Goal: Communication & Community: Answer question/provide support

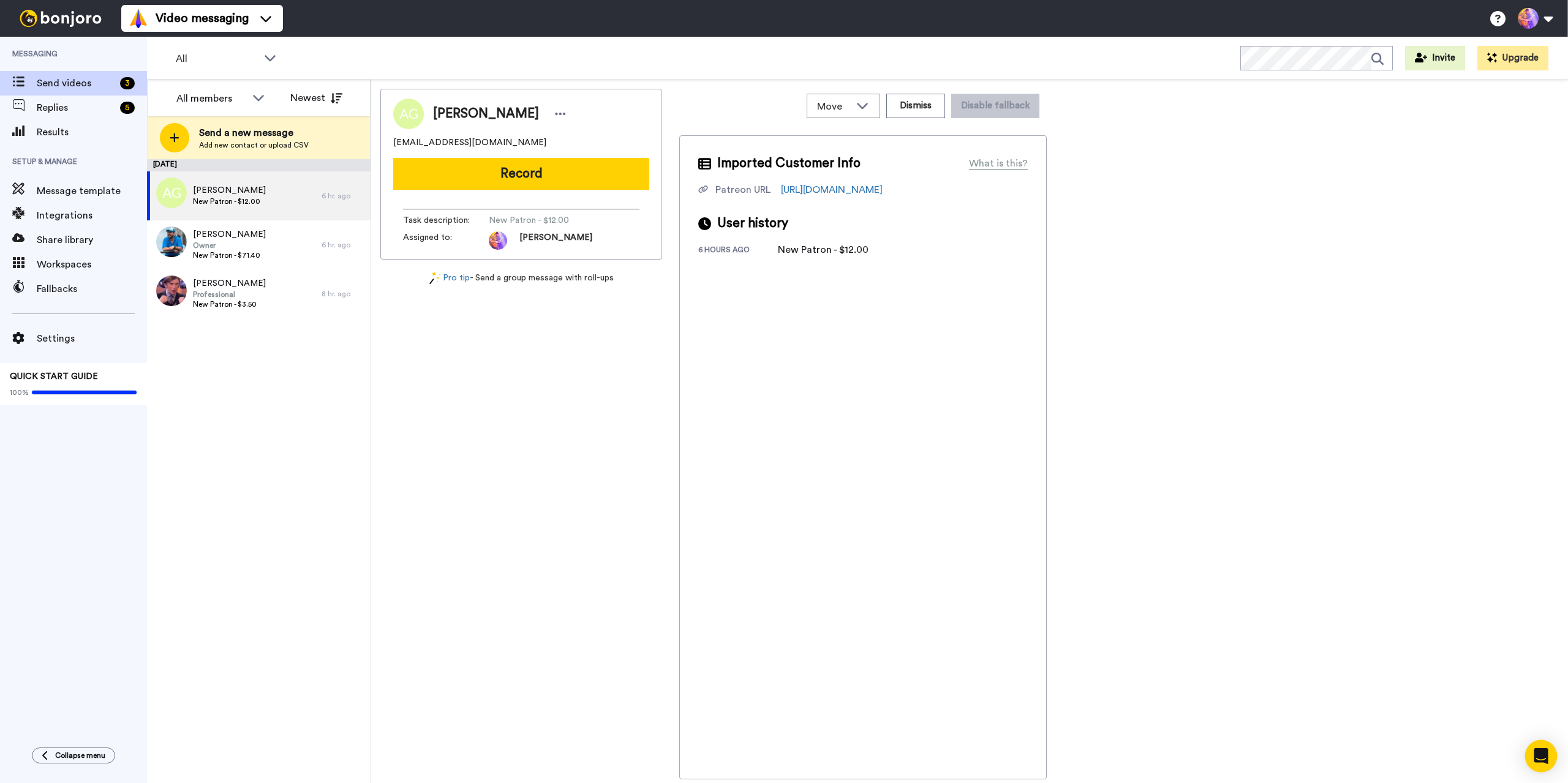
click at [1534, 758] on icon "Open Intercom Messenger" at bounding box center [1541, 756] width 16 height 16
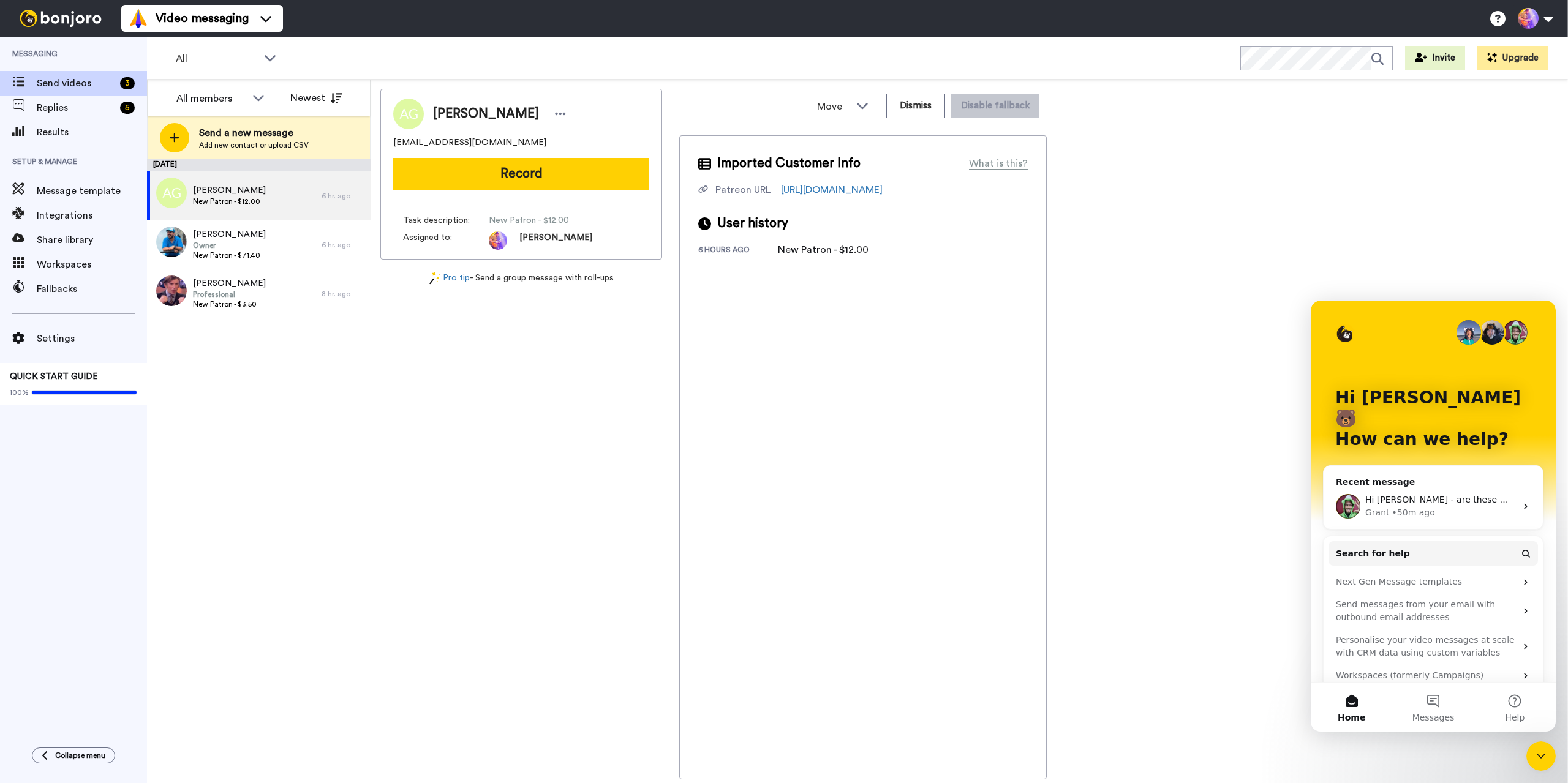
click at [1427, 495] on span "Hi [PERSON_NAME] - are these mostly email addresses like @[DOMAIN_NAME]?" at bounding box center [1535, 499] width 340 height 10
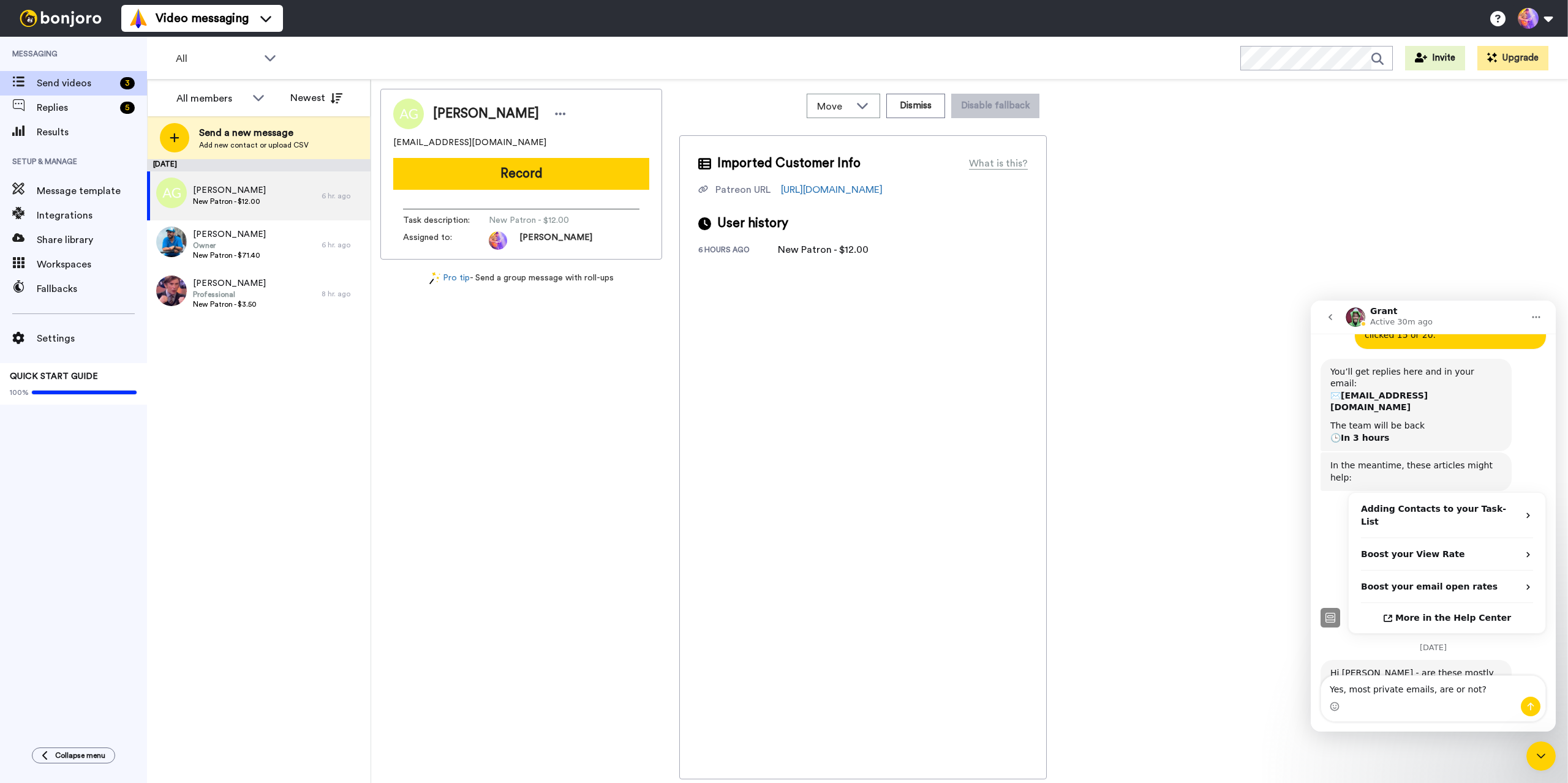
scroll to position [200, 0]
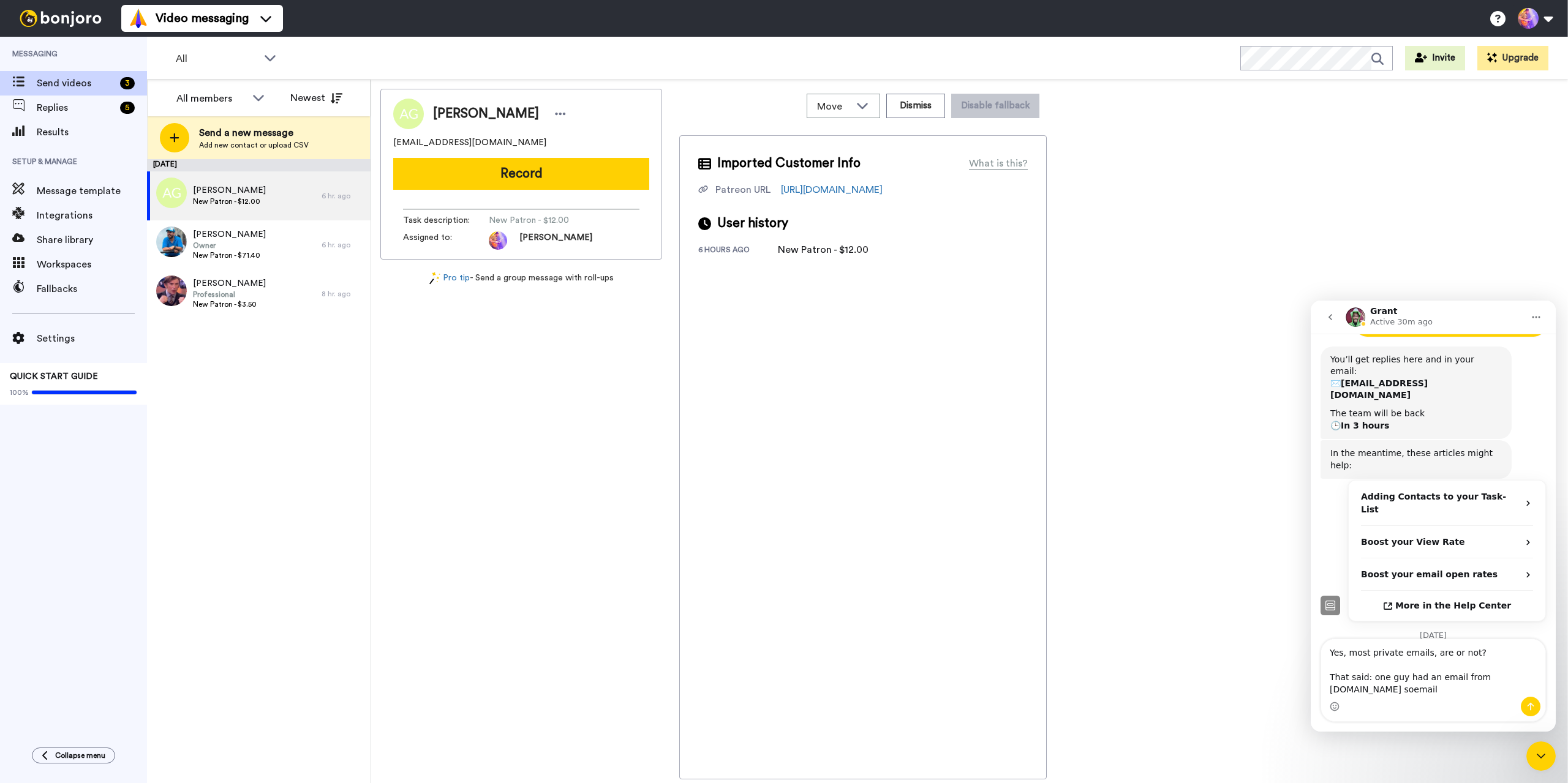
type textarea "Yes, most private emails, are or not? That said: one guy had an email from alic…"
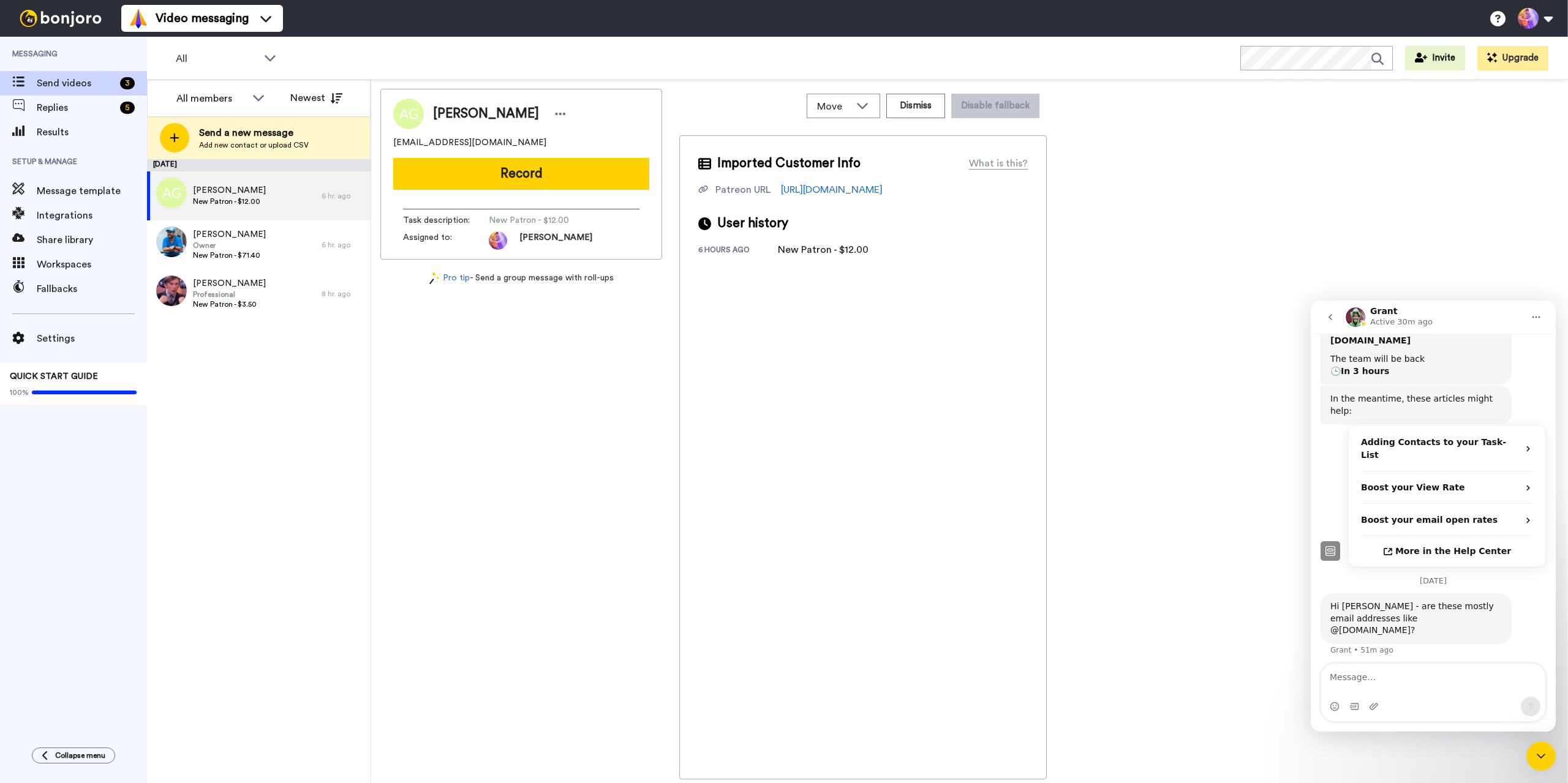
scroll to position [242, 0]
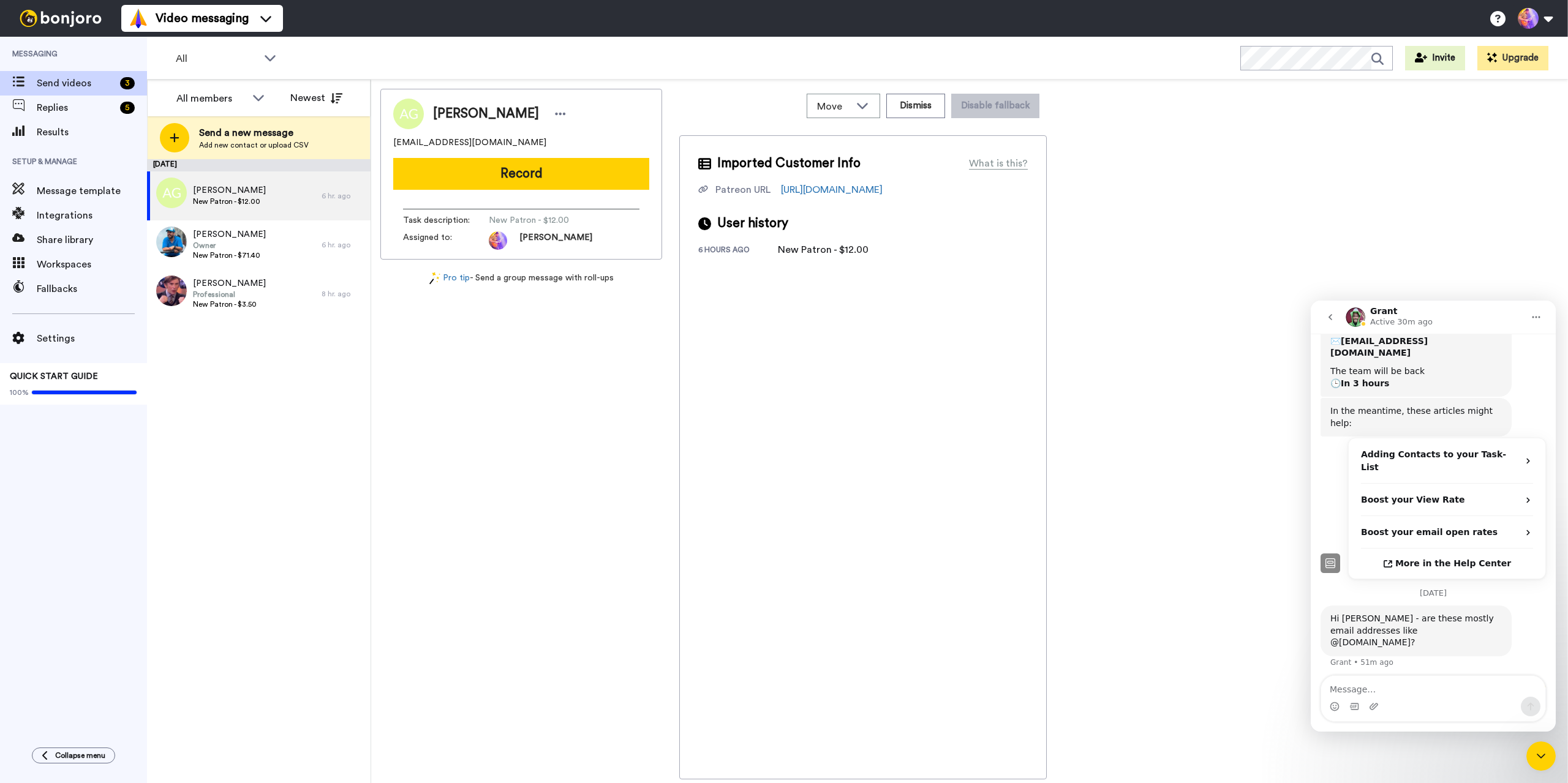
click at [1388, 690] on textarea "Message…" at bounding box center [1433, 686] width 224 height 21
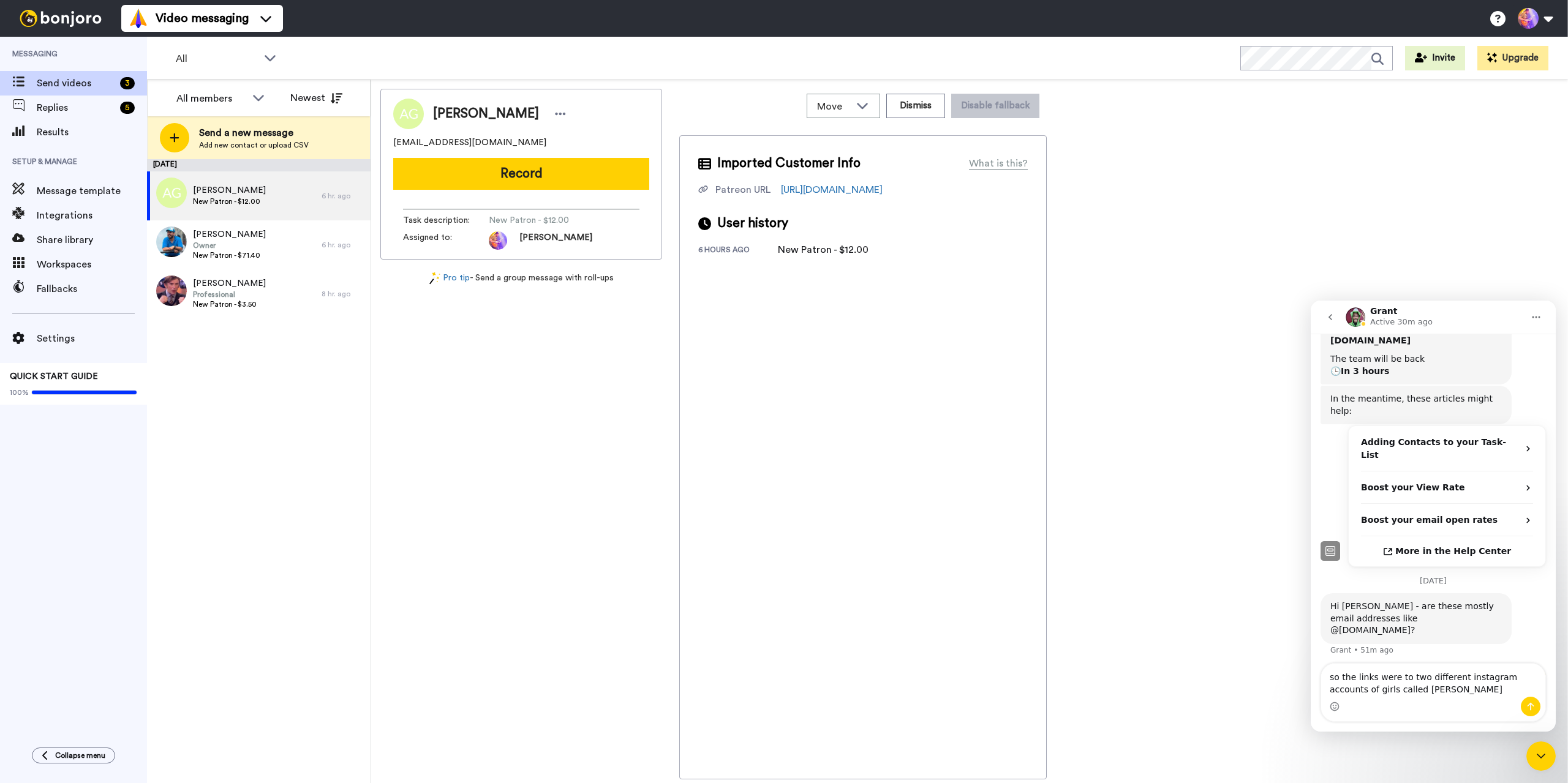
type textarea "so the links were to two different instagram accounts of girls called alice"
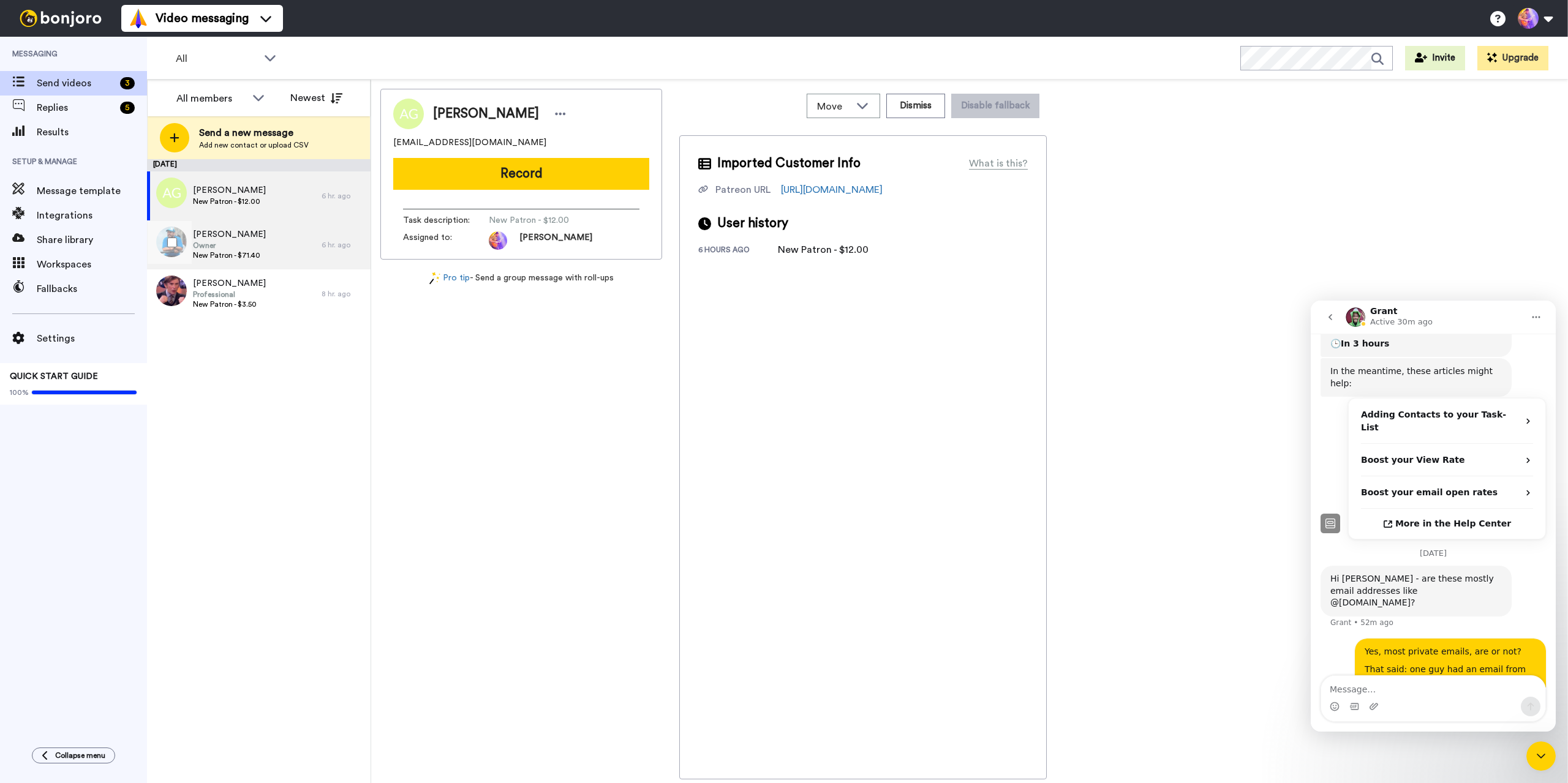
click at [273, 251] on div "John Fabre Owner New Patron - $71.40" at bounding box center [234, 245] width 174 height 49
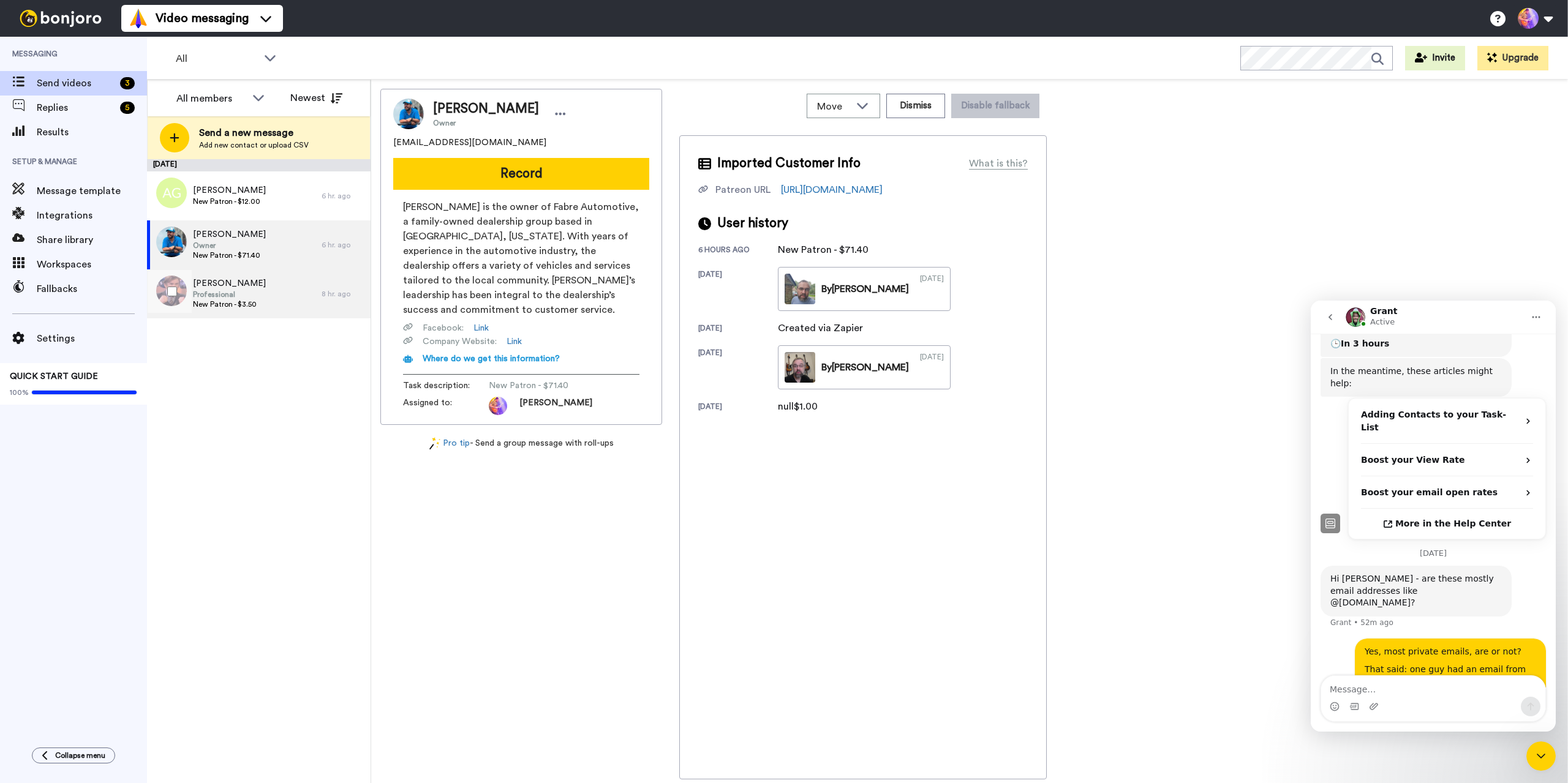
click at [249, 293] on span "Professional" at bounding box center [230, 294] width 73 height 10
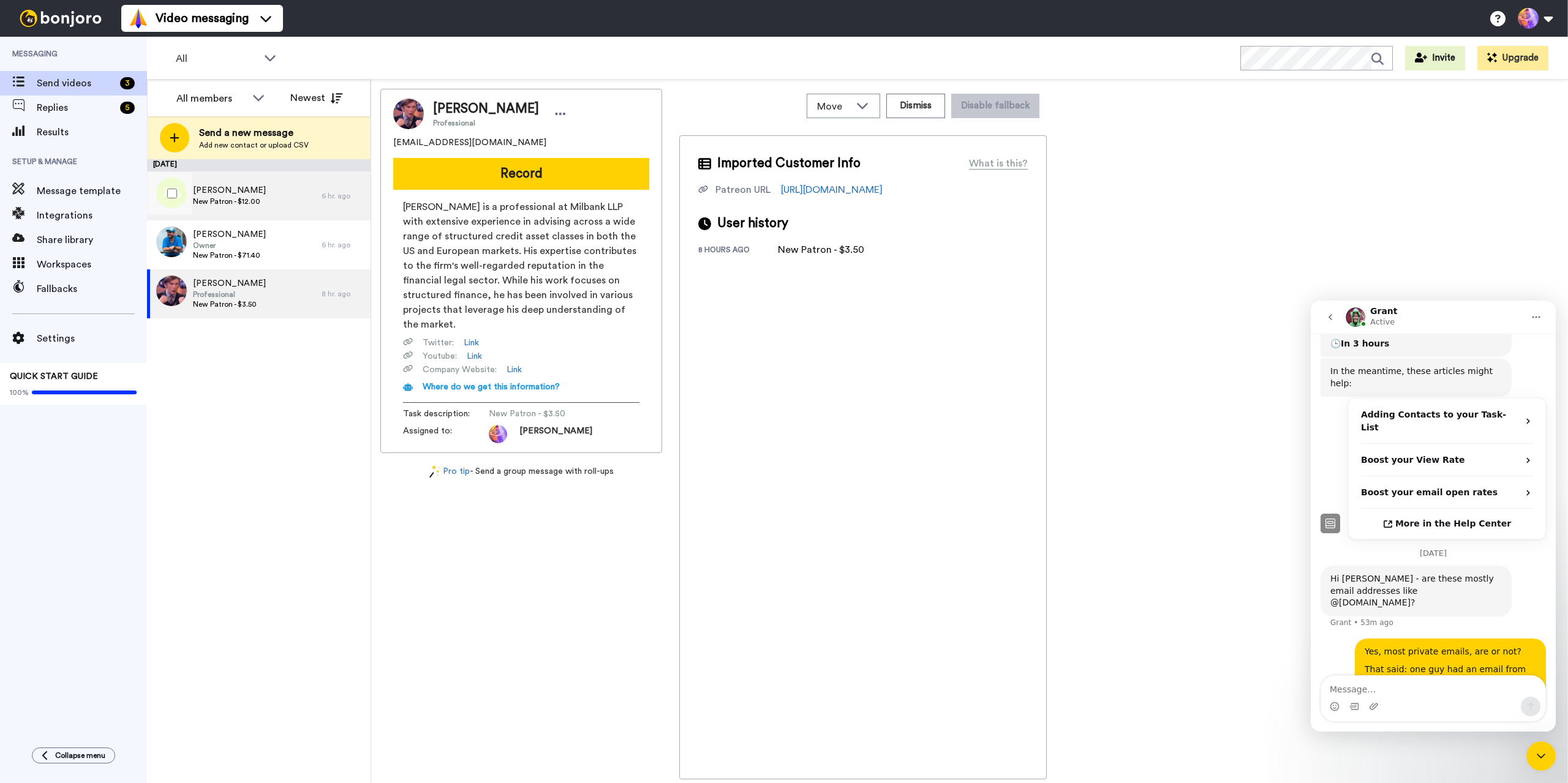
click at [281, 203] on div "Albert Griffin New Patron - $12.00" at bounding box center [234, 196] width 174 height 49
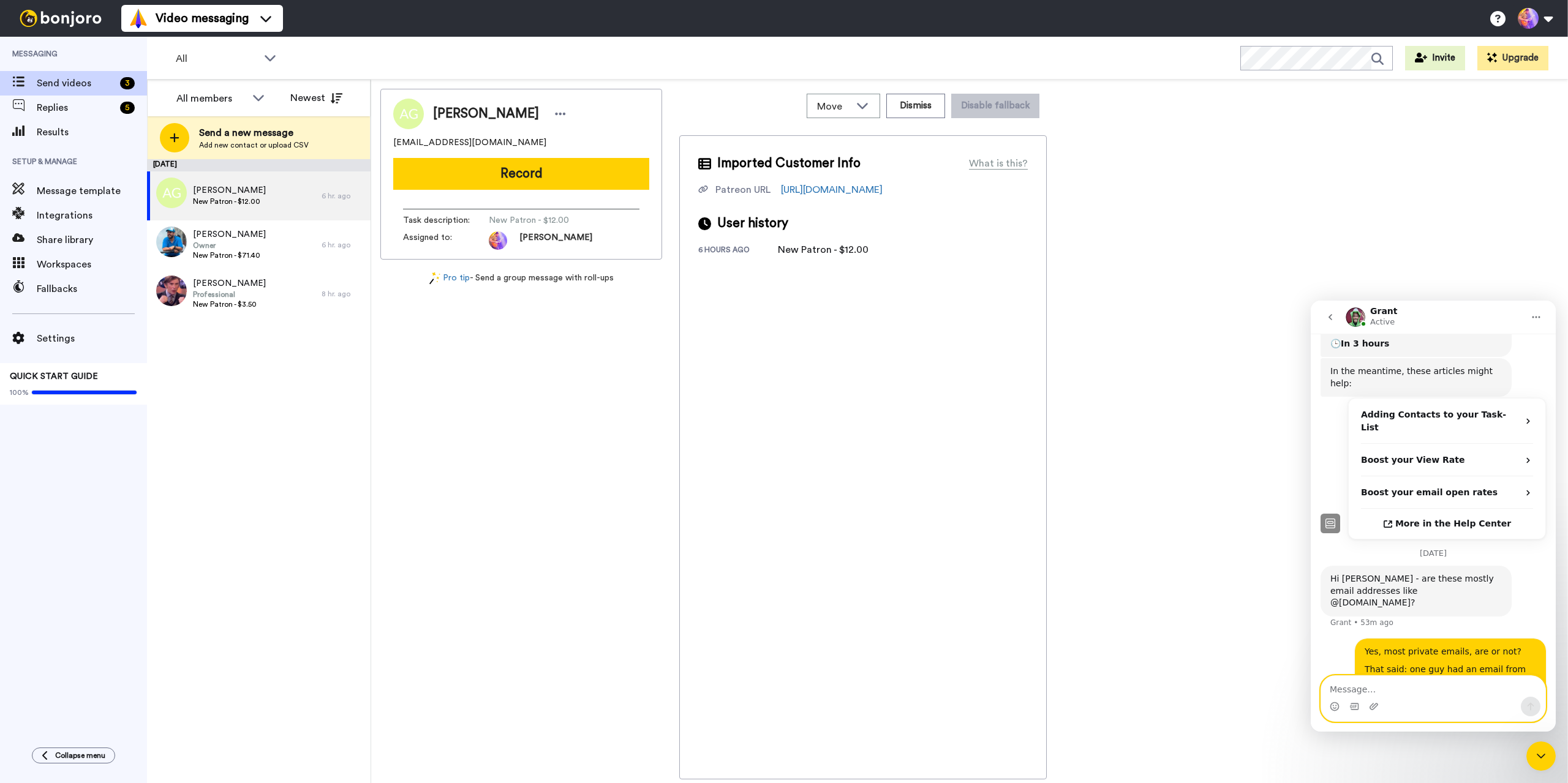
click at [1386, 689] on textarea "Message…" at bounding box center [1433, 686] width 224 height 21
click at [58, 104] on span "Replies" at bounding box center [76, 108] width 78 height 15
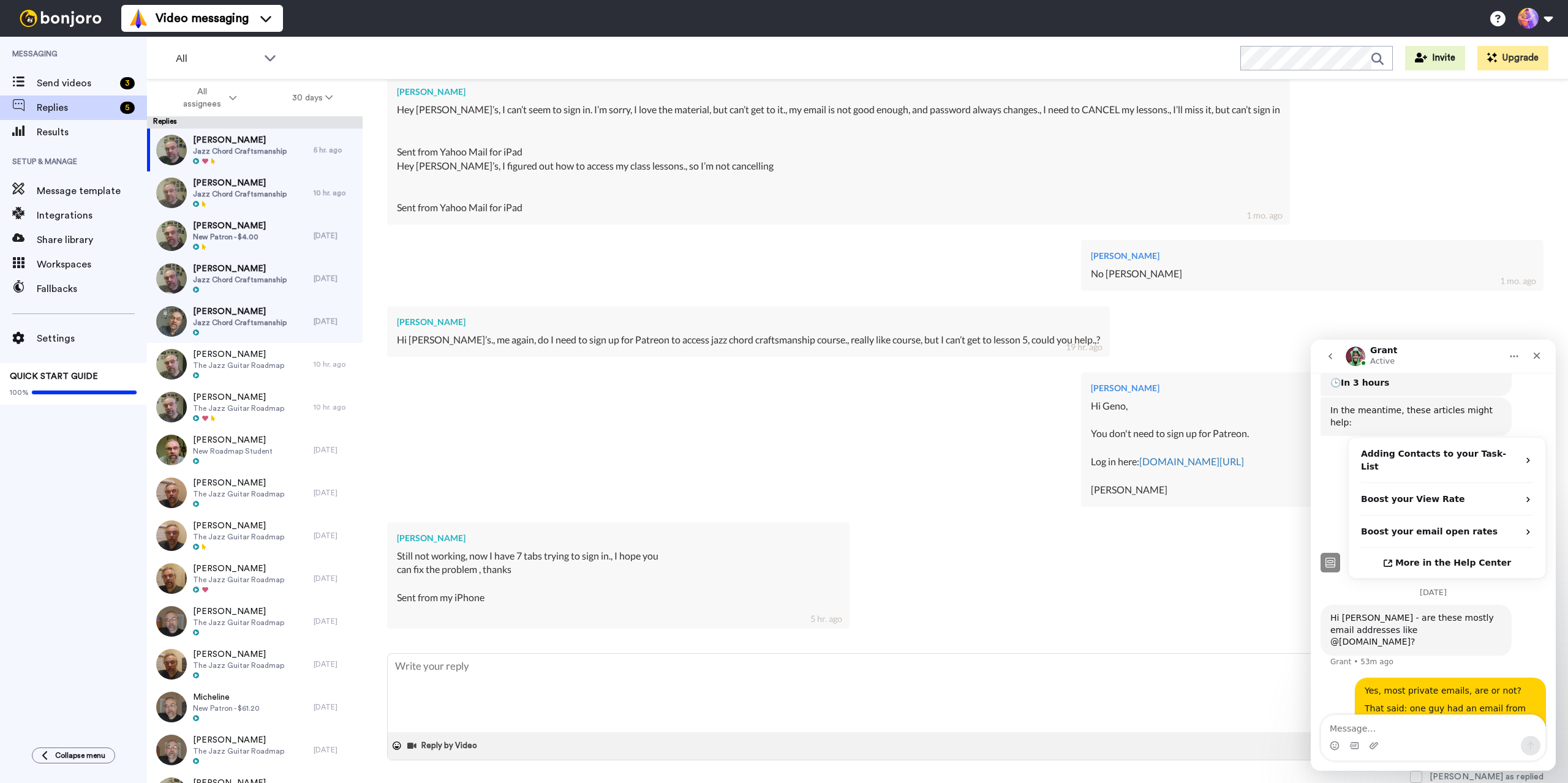
scroll to position [825, 0]
click at [1028, 684] on textarea "To enrich screen reader interactions, please activate Accessibility in Grammarl…" at bounding box center [965, 693] width 1155 height 78
type textarea "x"
click at [1392, 726] on textarea "Message…" at bounding box center [1433, 725] width 224 height 21
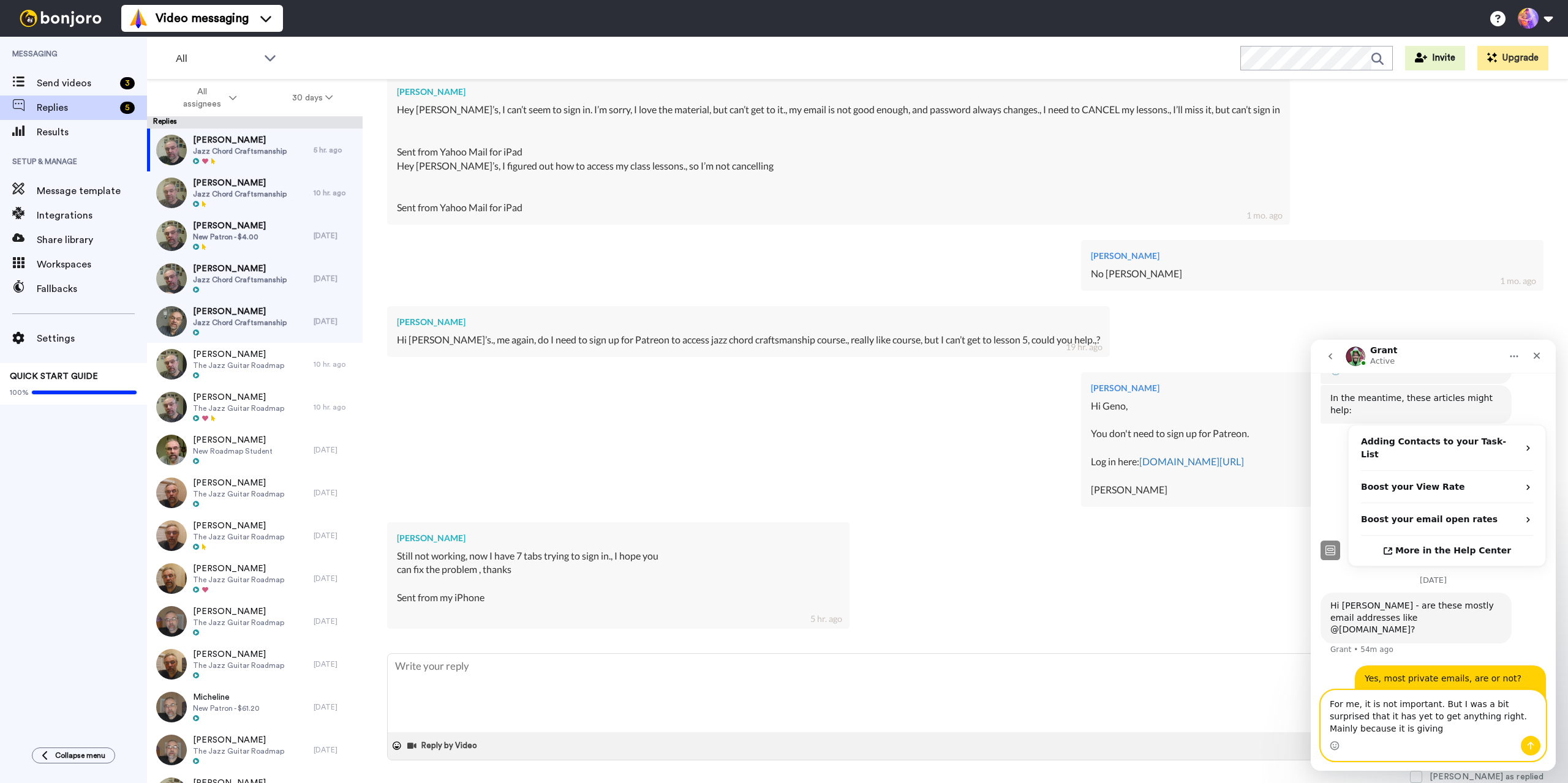
scroll to position [306, 0]
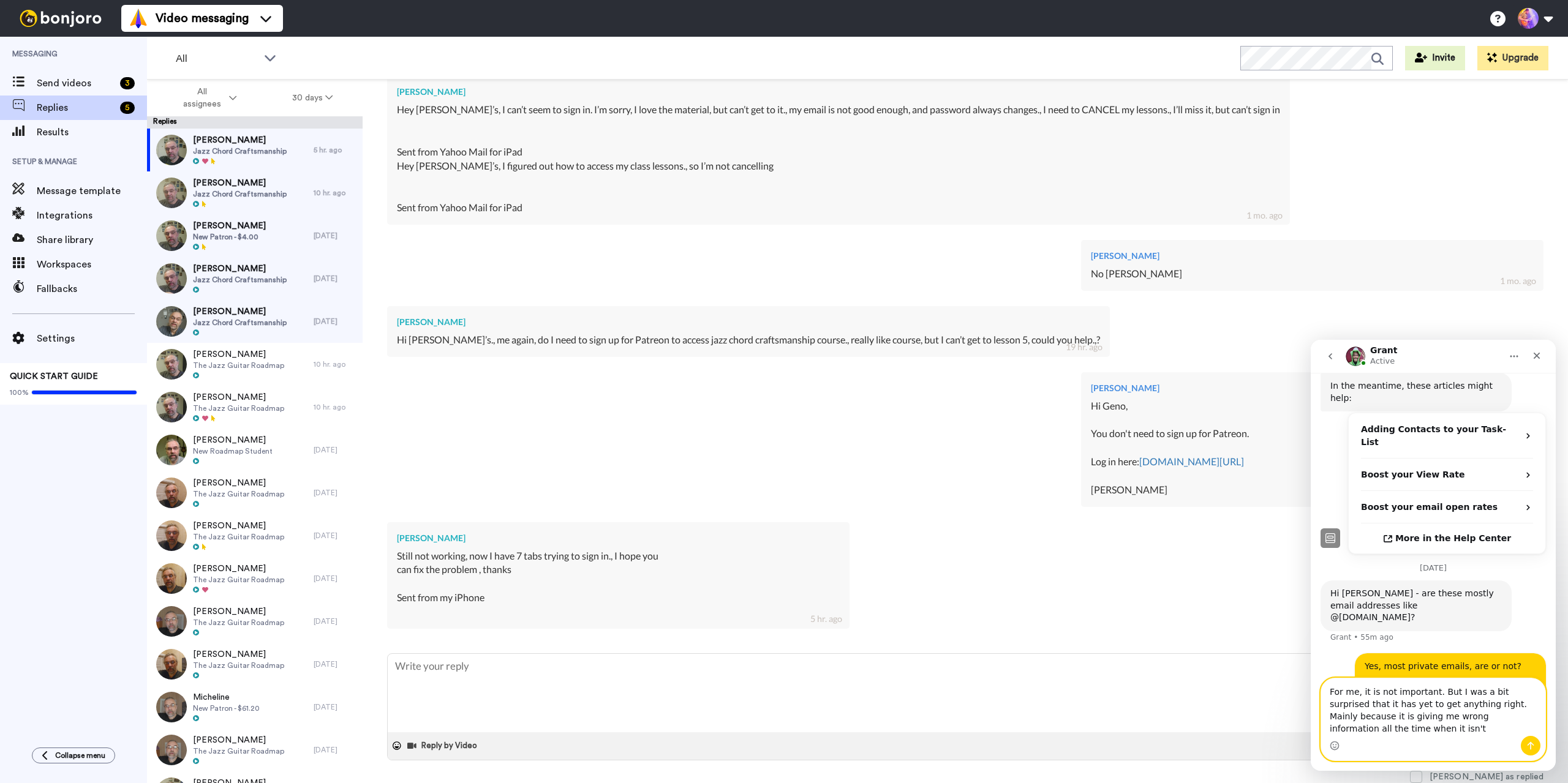
type textarea "For me, it is not important. But I was a bit surprised that it has yet to get a…"
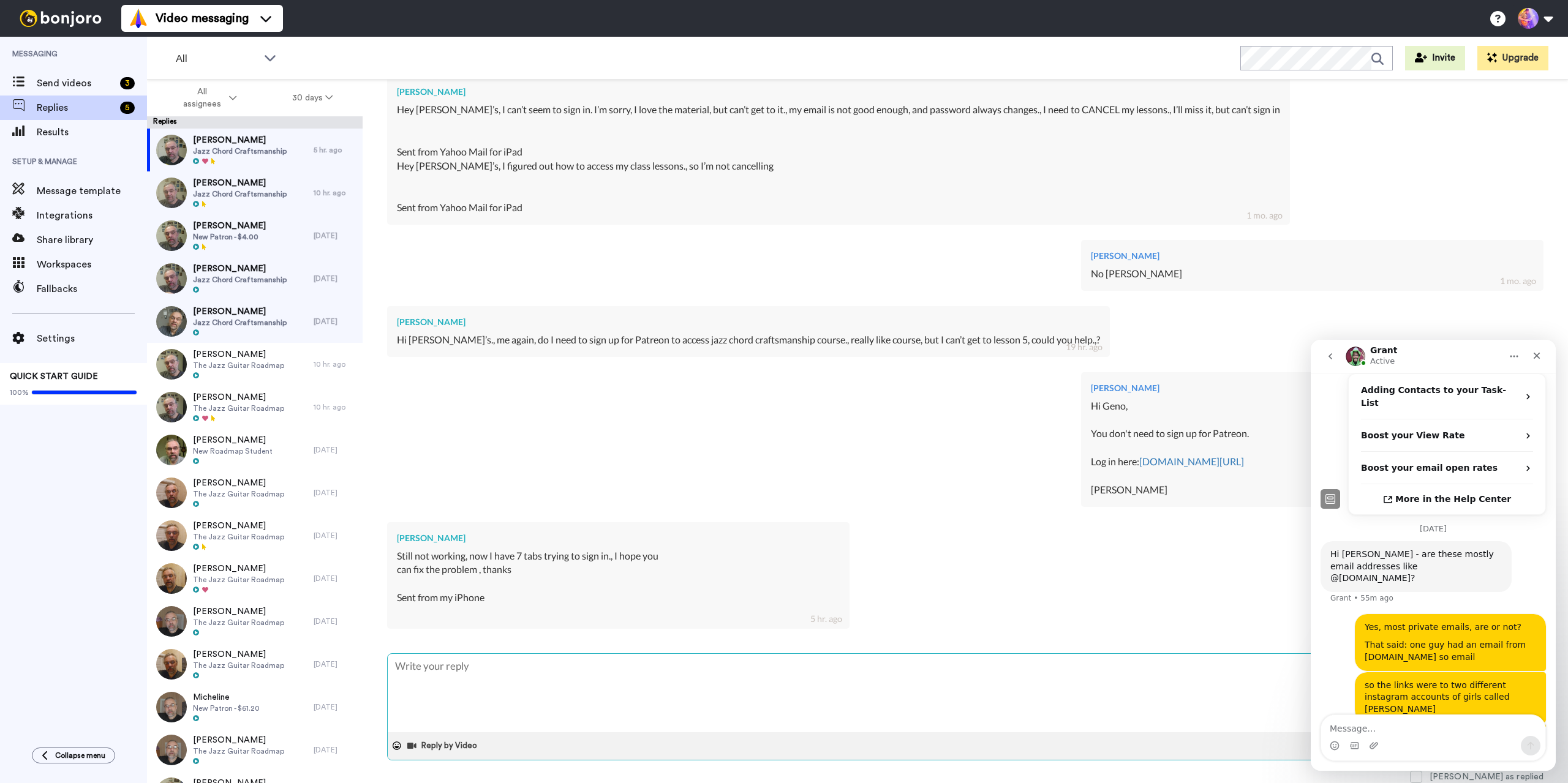
click at [524, 672] on textarea "To enrich screen reader interactions, please activate Accessibility in Grammarl…" at bounding box center [965, 693] width 1155 height 78
click at [1534, 356] on icon "Close" at bounding box center [1536, 355] width 10 height 10
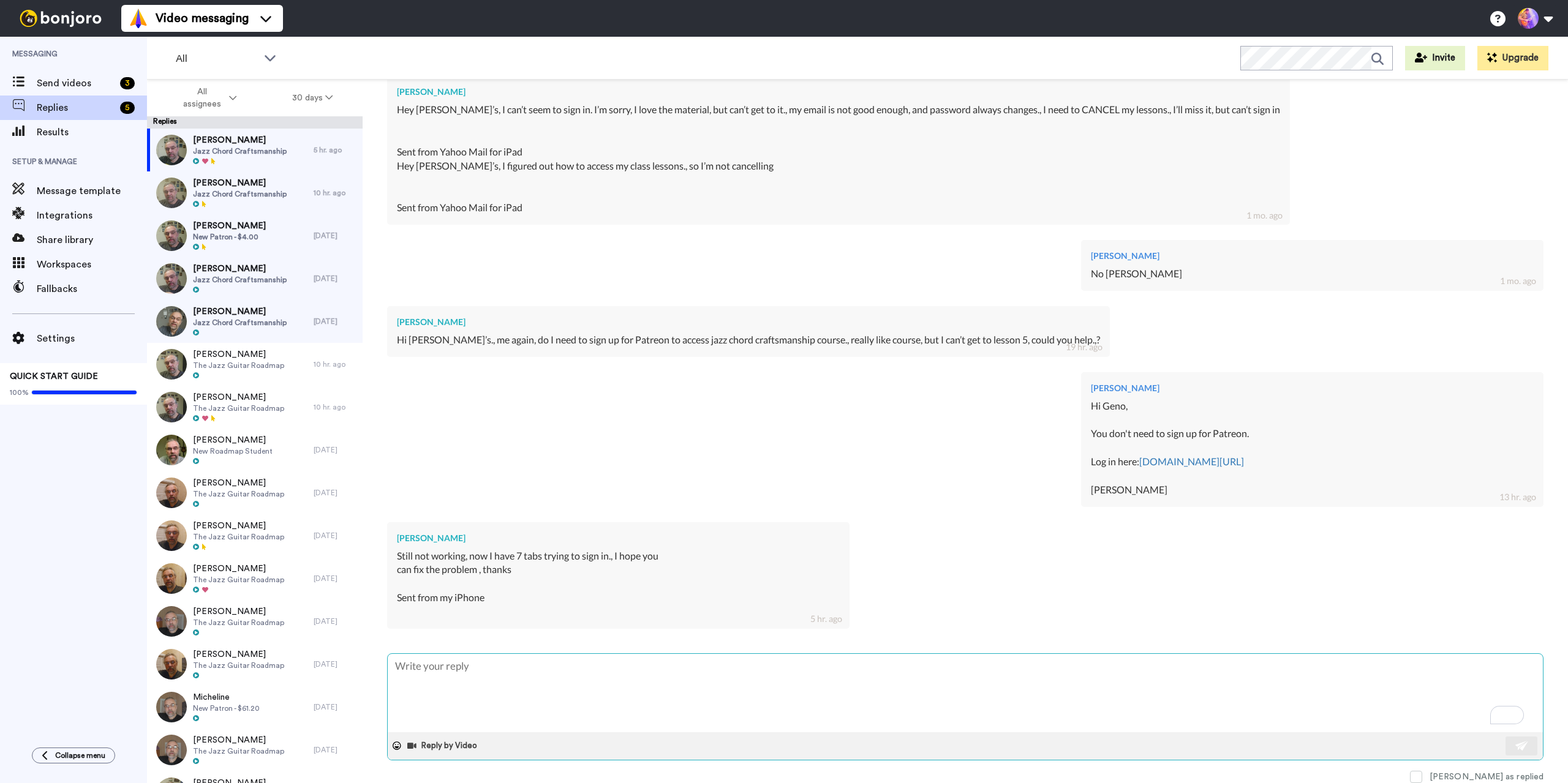
click at [485, 679] on textarea "To enrich screen reader interactions, please activate Accessibility in Grammarl…" at bounding box center [965, 693] width 1155 height 78
type textarea "x"
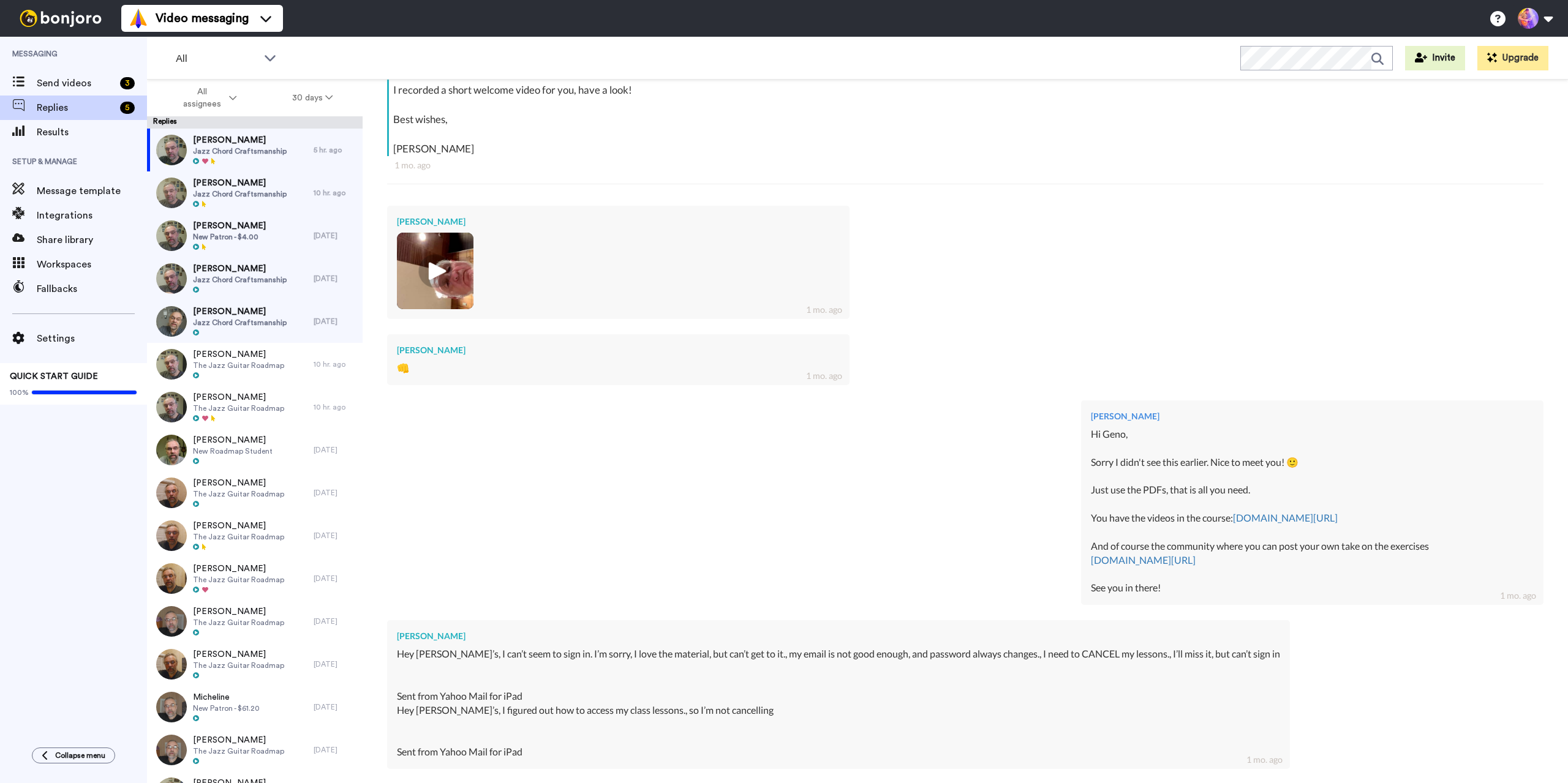
scroll to position [825, 0]
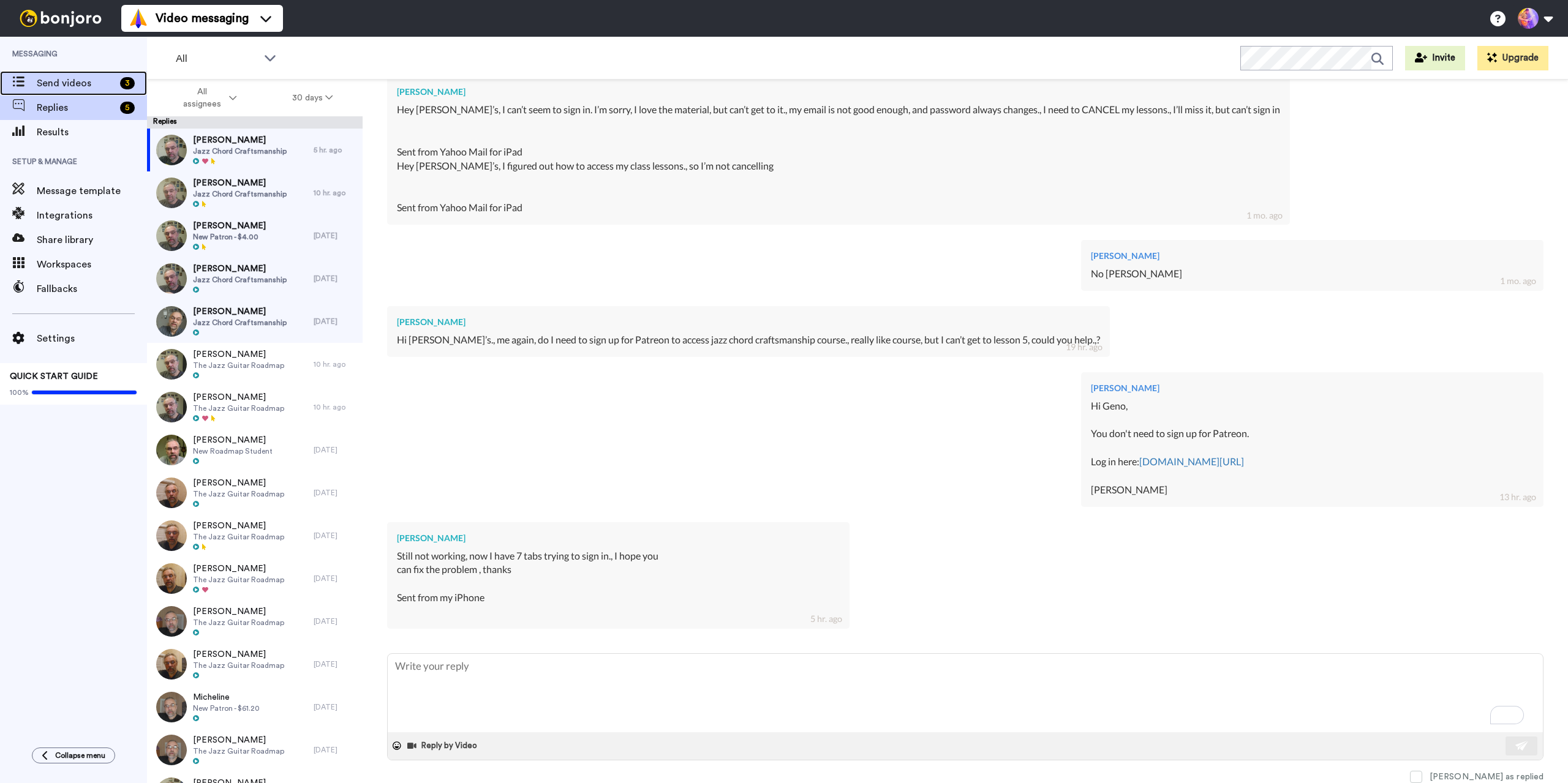
click at [60, 81] on span "Send videos" at bounding box center [76, 83] width 78 height 15
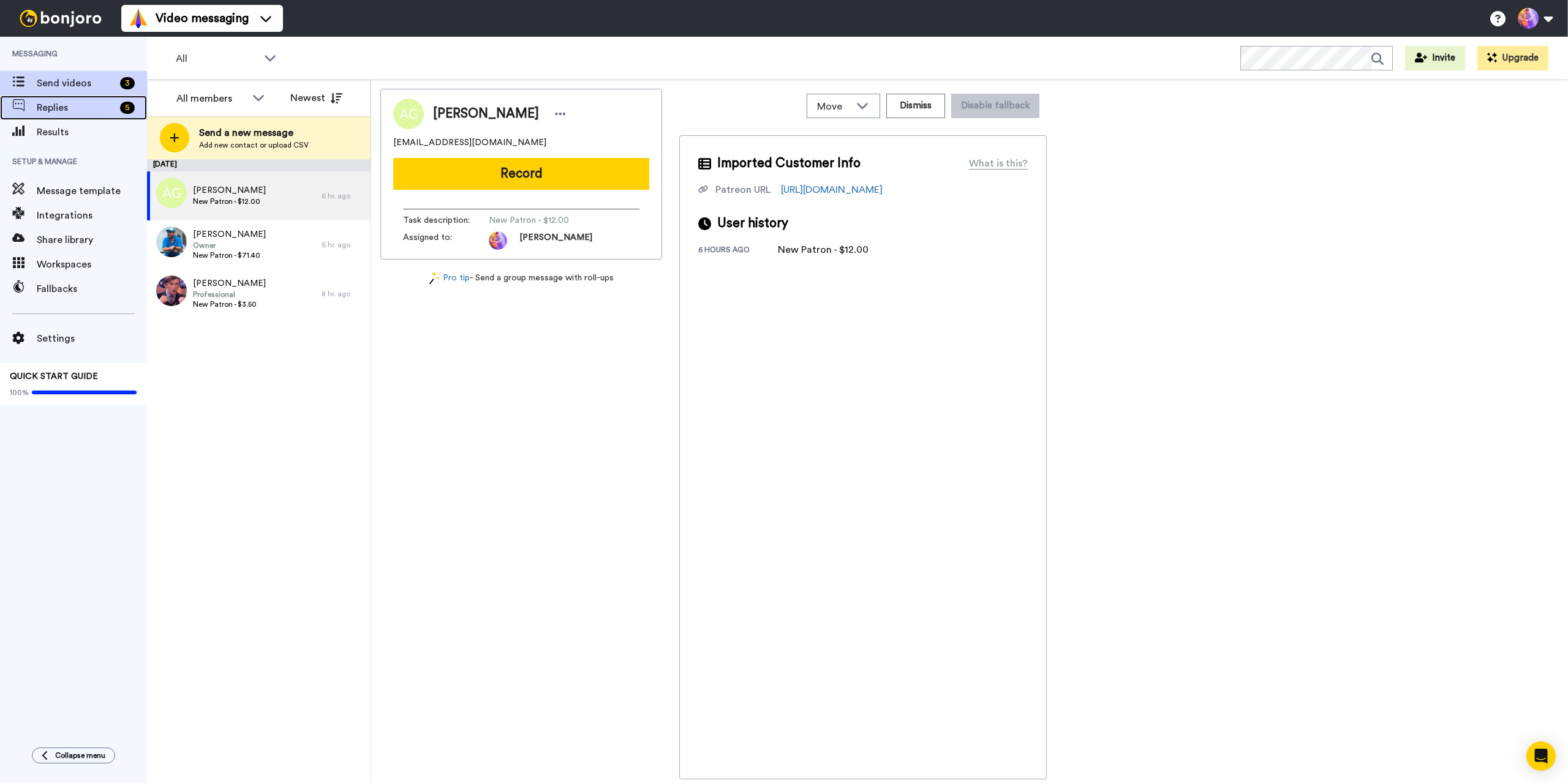
click at [65, 109] on span "Replies" at bounding box center [76, 108] width 78 height 15
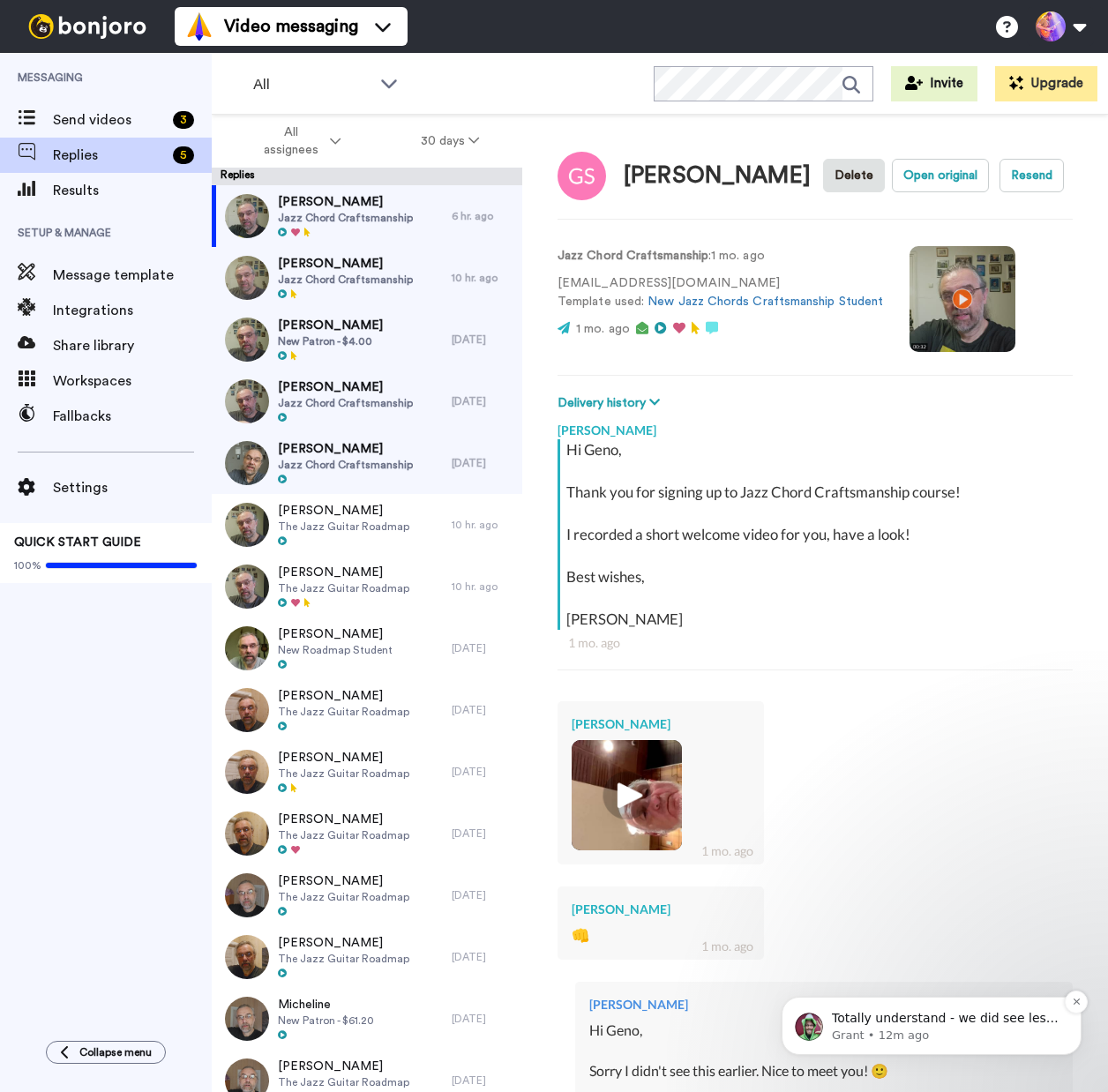
click at [951, 1026] on p "Totally understand - we did see less accuracy when using free email addresses, …" at bounding box center [946, 1018] width 228 height 18
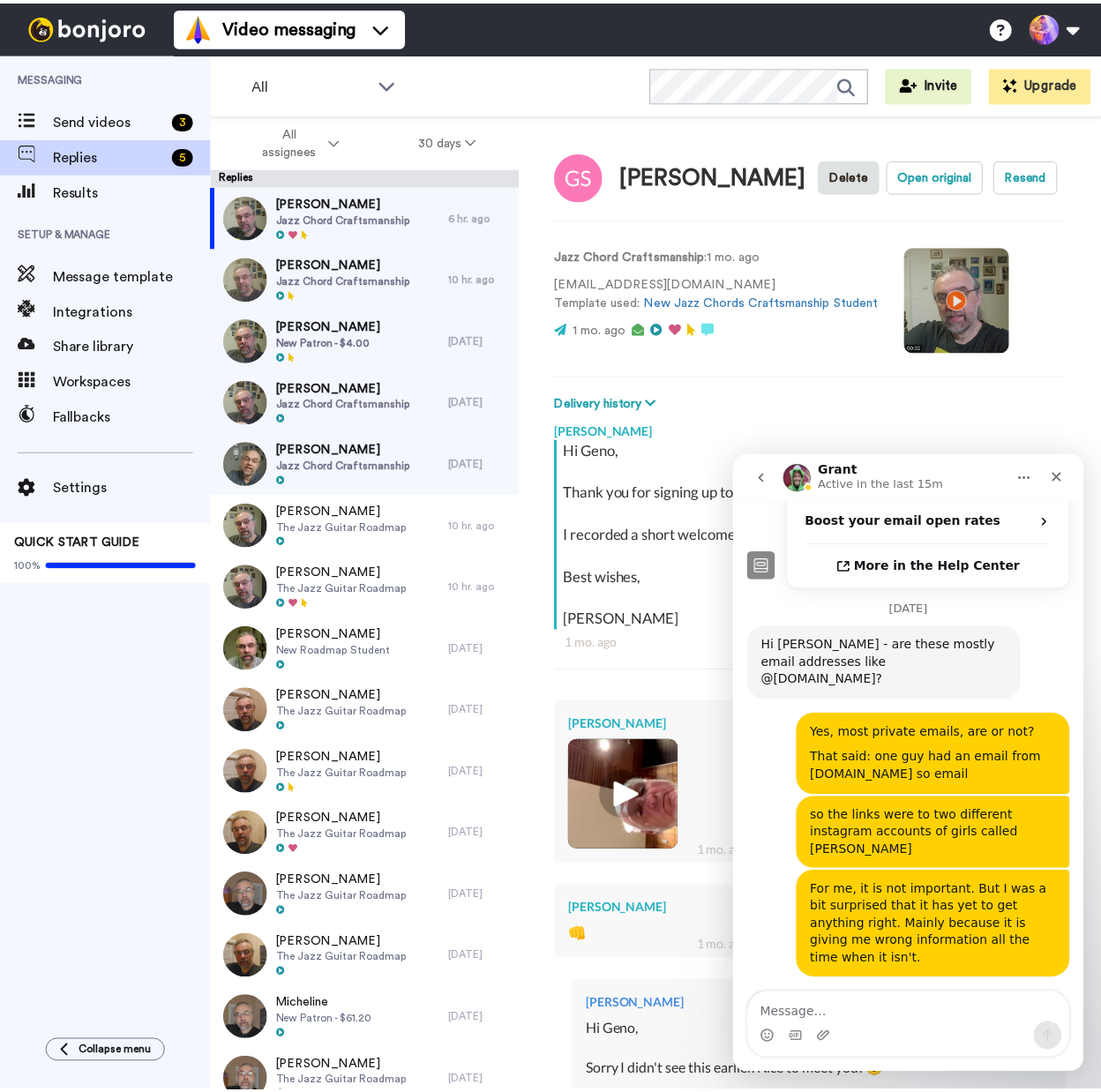
scroll to position [637, 0]
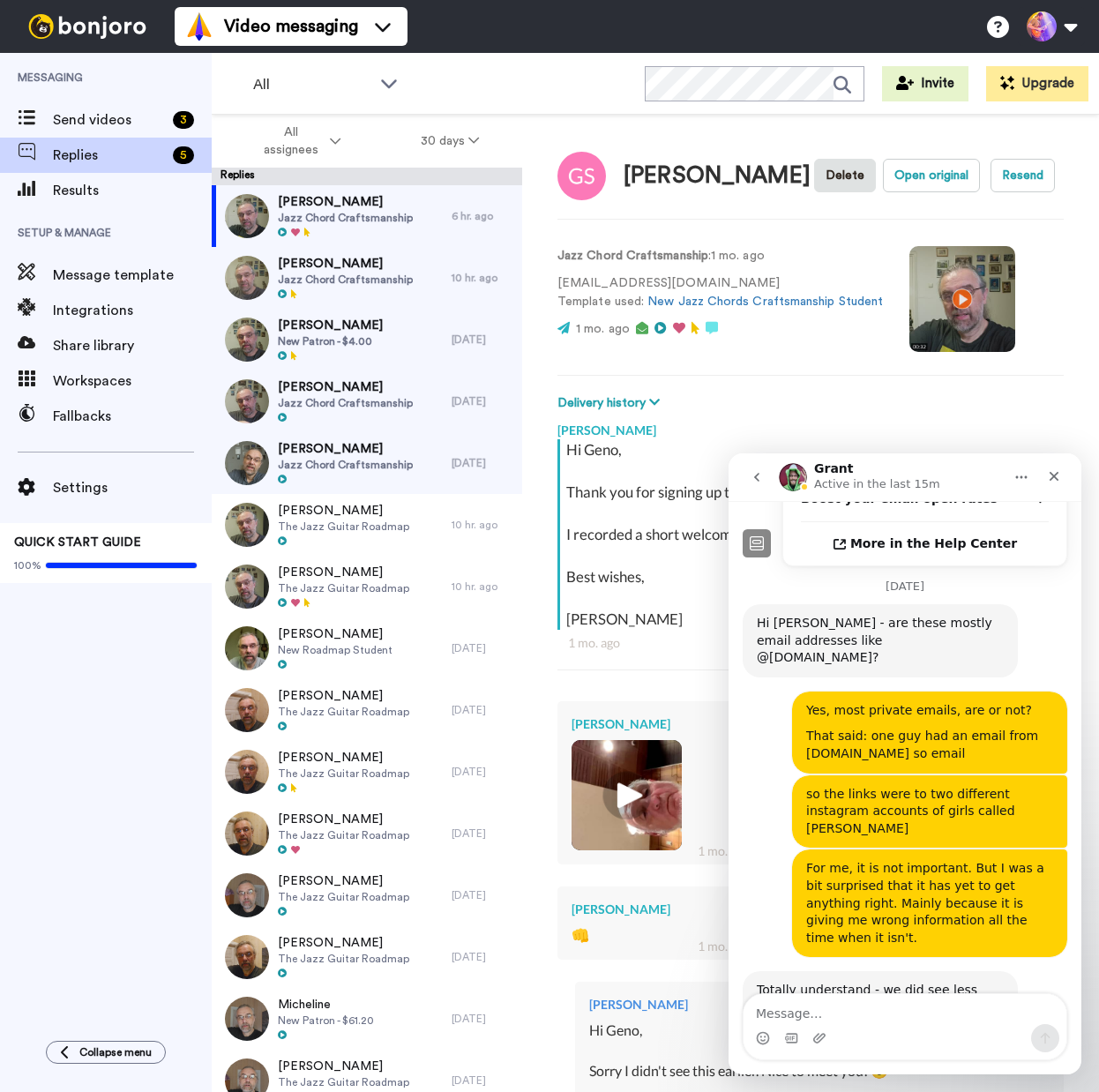
type textarea "x"
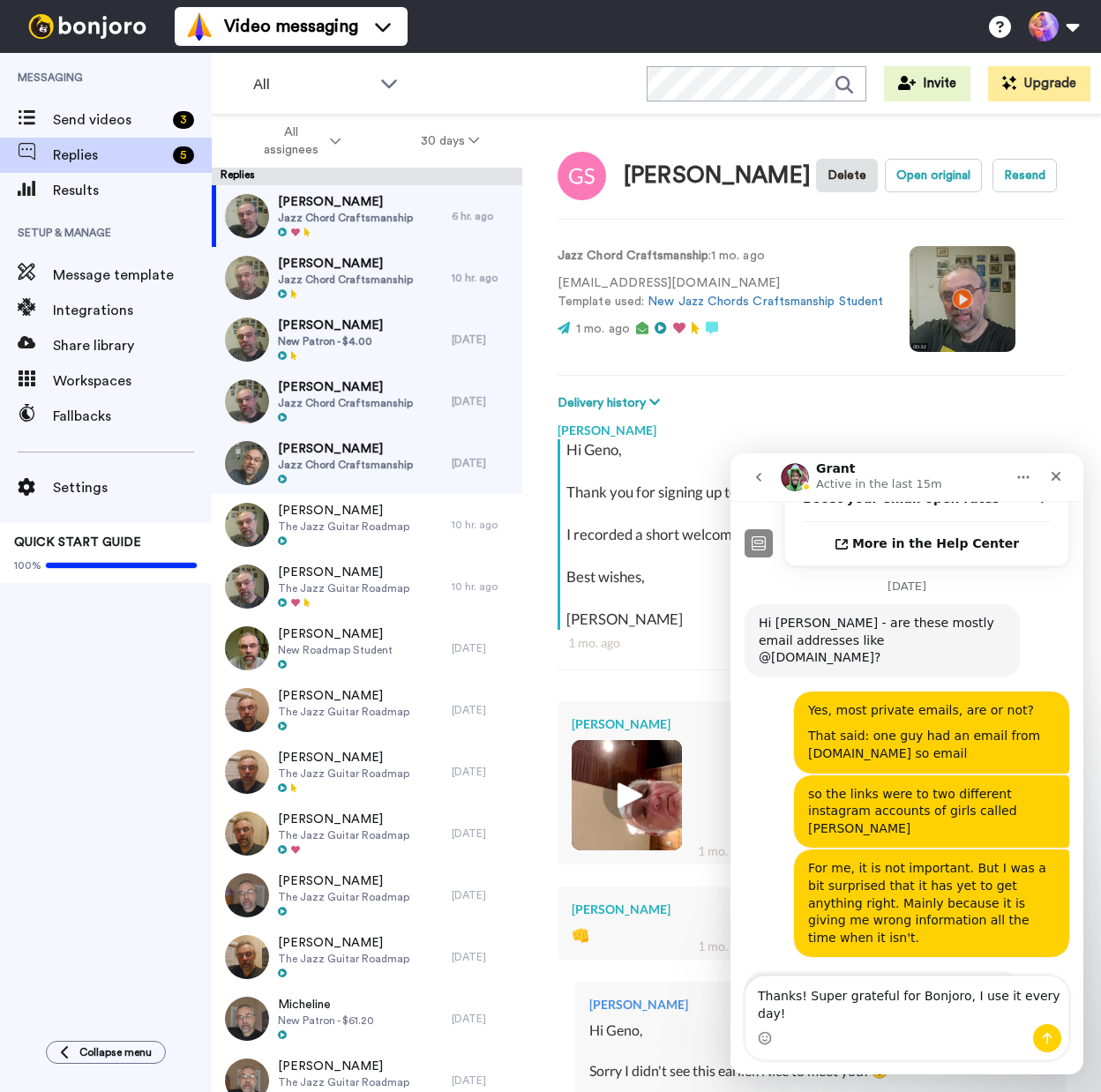
type textarea "Thanks! Super grateful for Bonjoro, I use it every day"
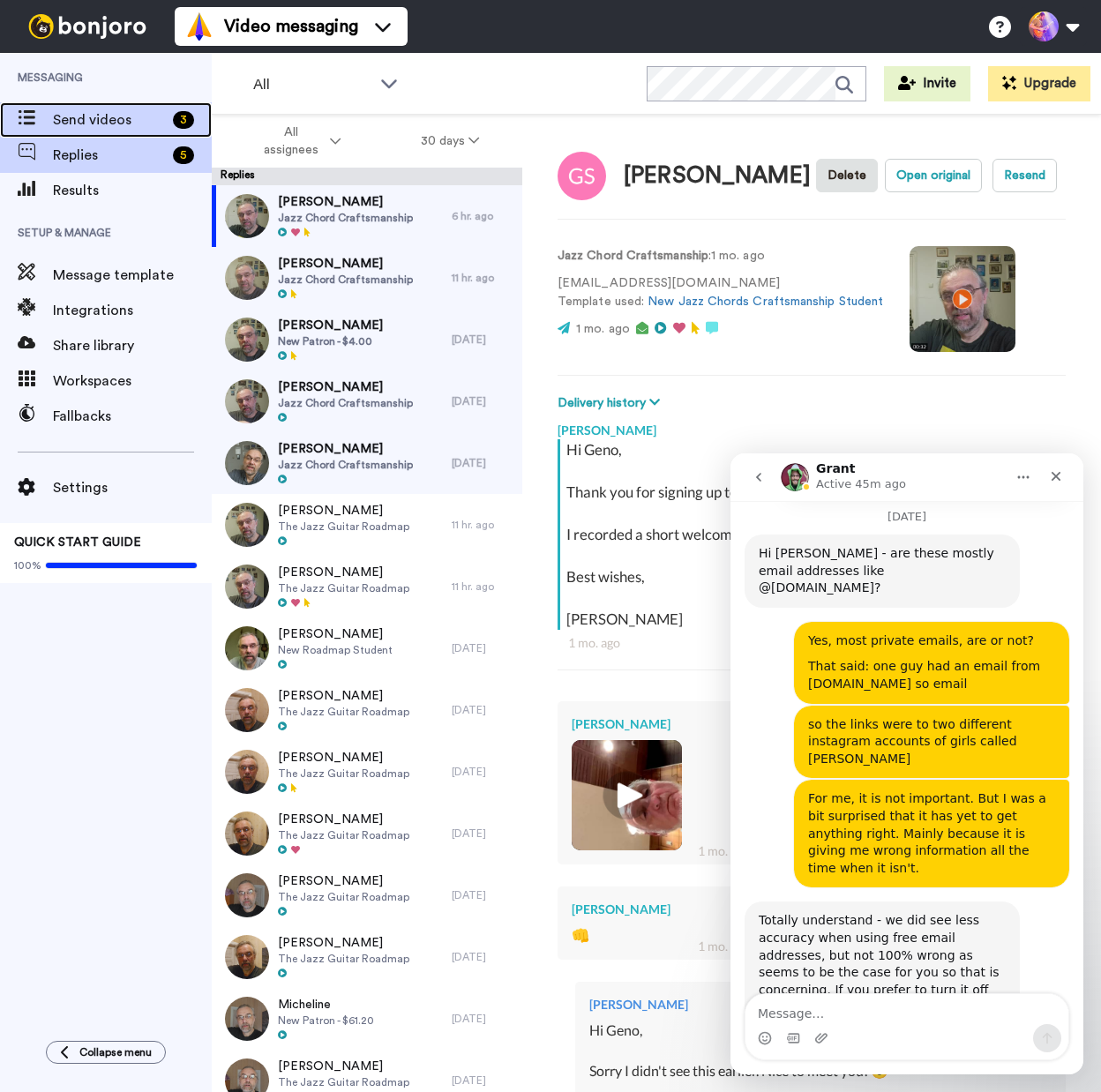
click at [74, 120] on span "Send videos" at bounding box center [109, 120] width 113 height 21
type textarea "x"
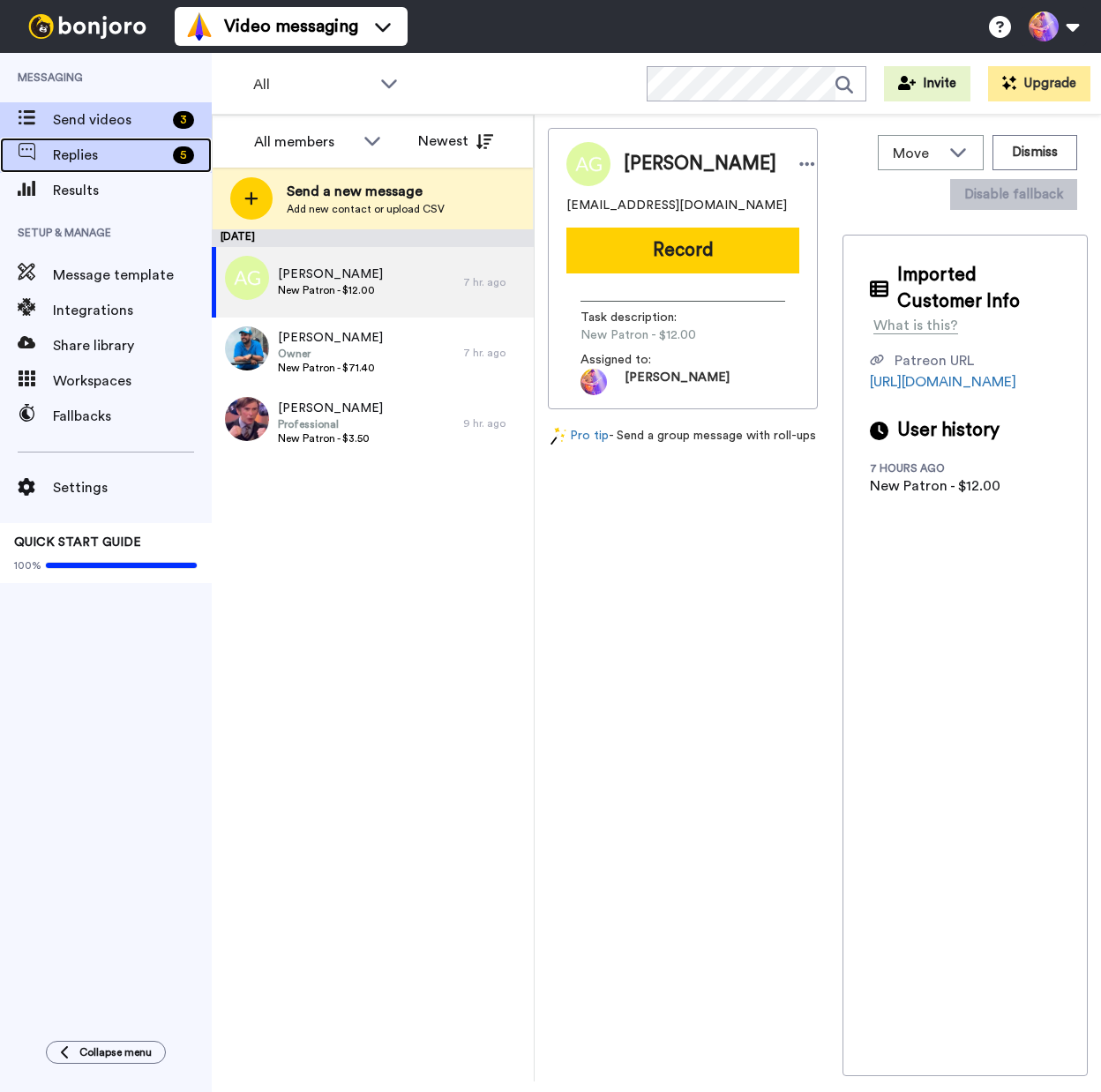
click at [102, 161] on span "Replies" at bounding box center [109, 155] width 113 height 21
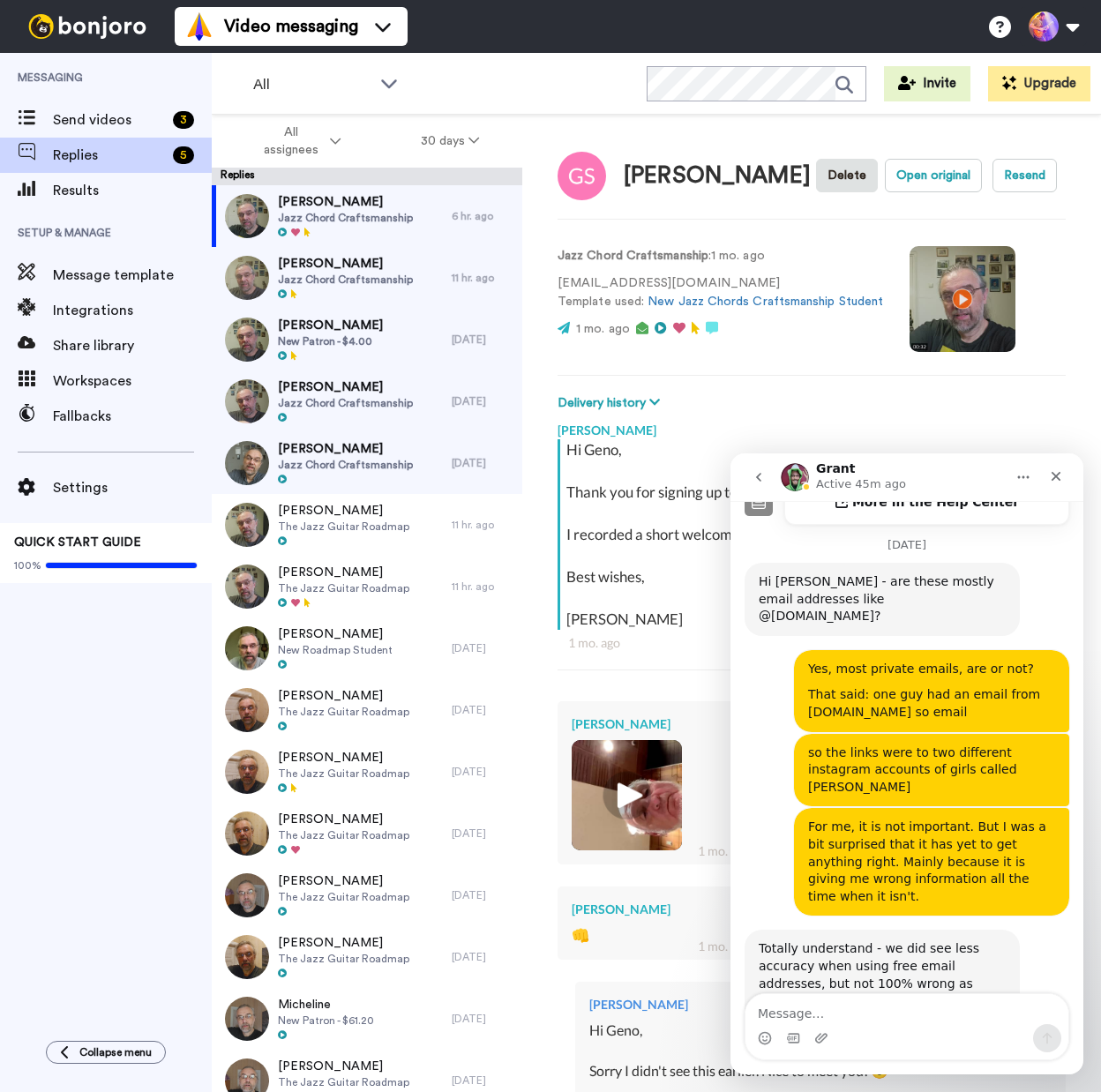
scroll to position [707, 0]
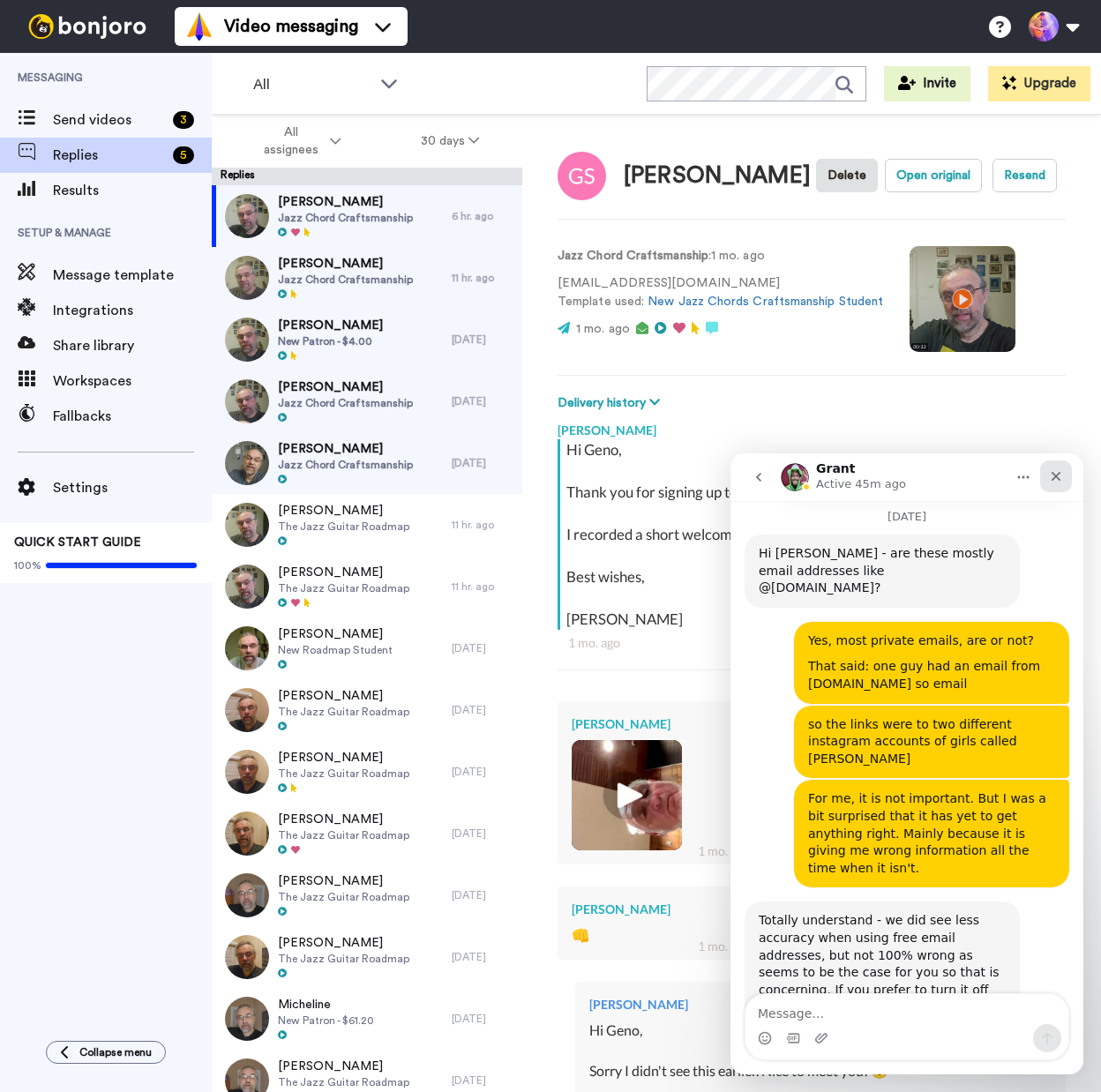
click at [1052, 479] on icon "Close" at bounding box center [1056, 476] width 9 height 9
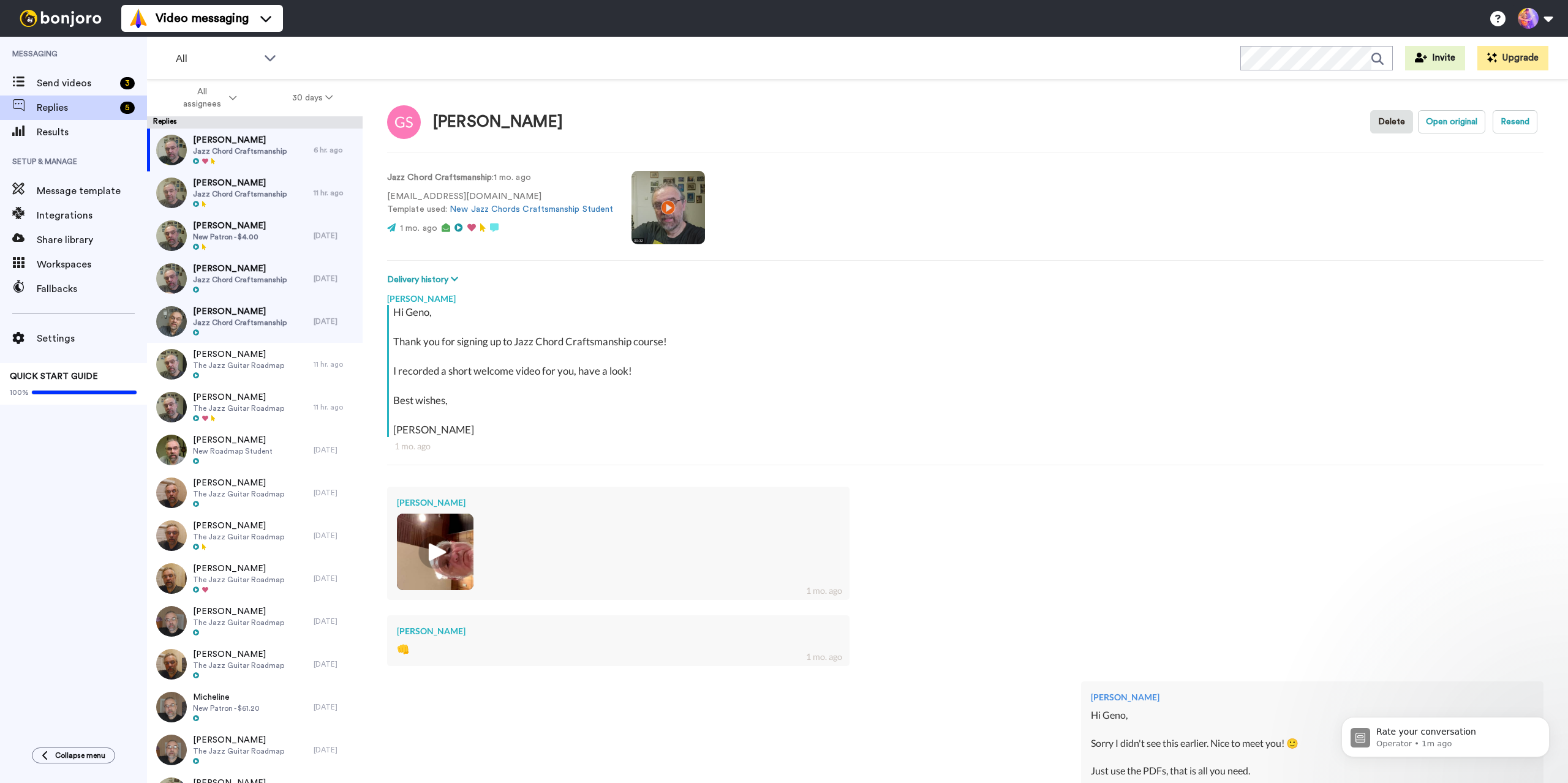
scroll to position [589, 0]
type textarea "x"
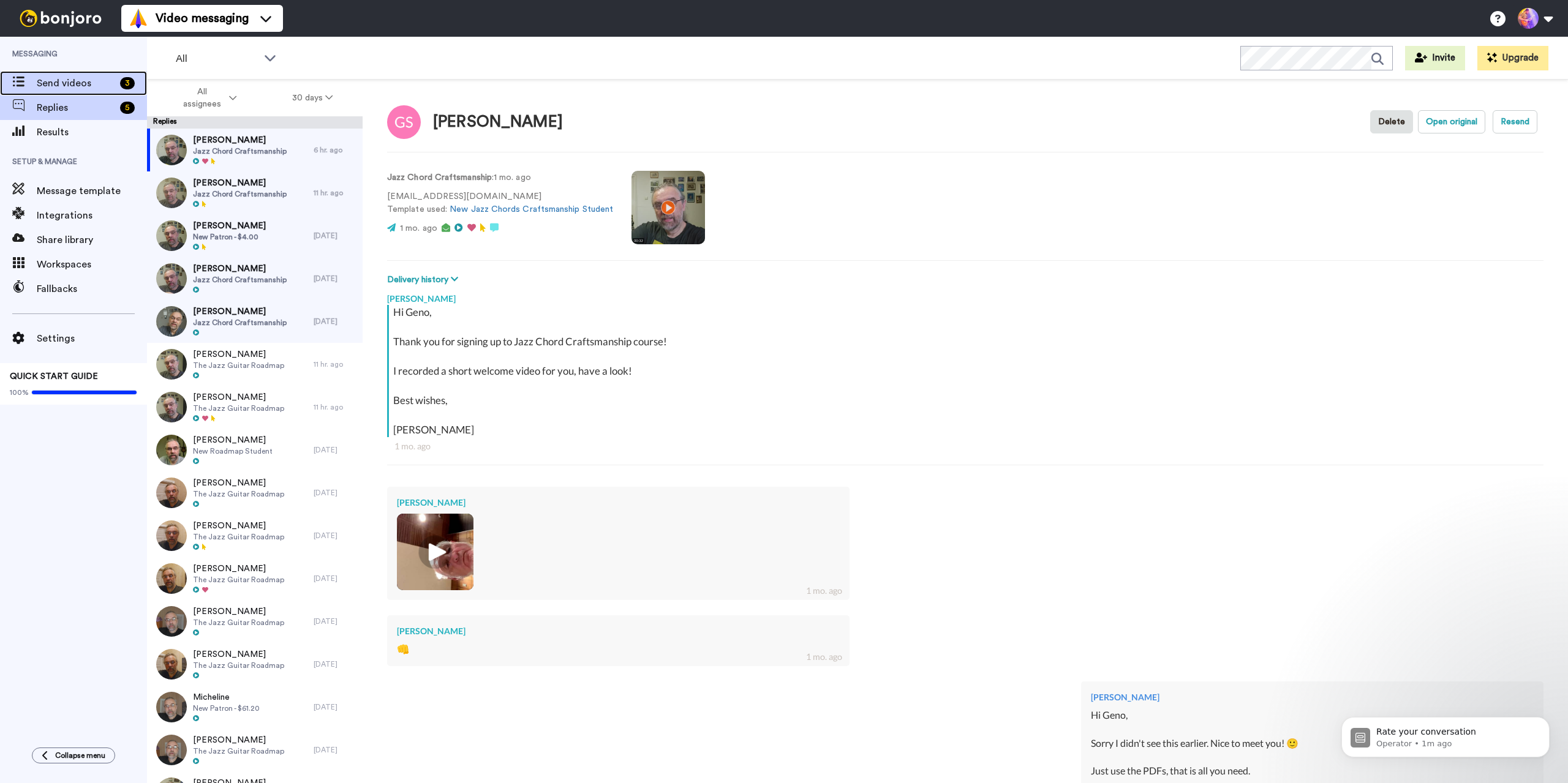
click at [78, 81] on span "Send videos" at bounding box center [76, 83] width 78 height 15
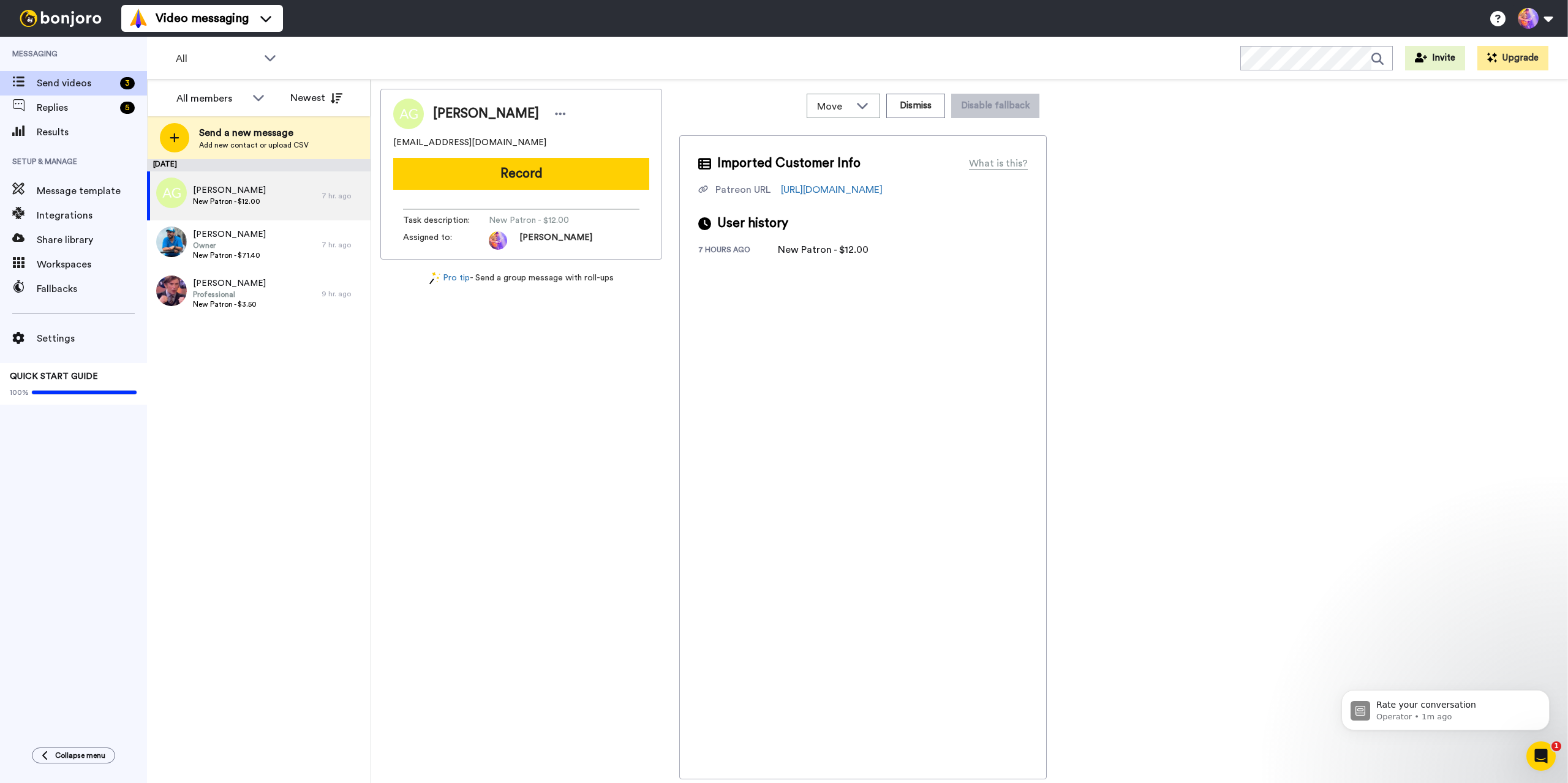
click at [1538, 758] on icon "Open Intercom Messenger" at bounding box center [1541, 756] width 8 height 10
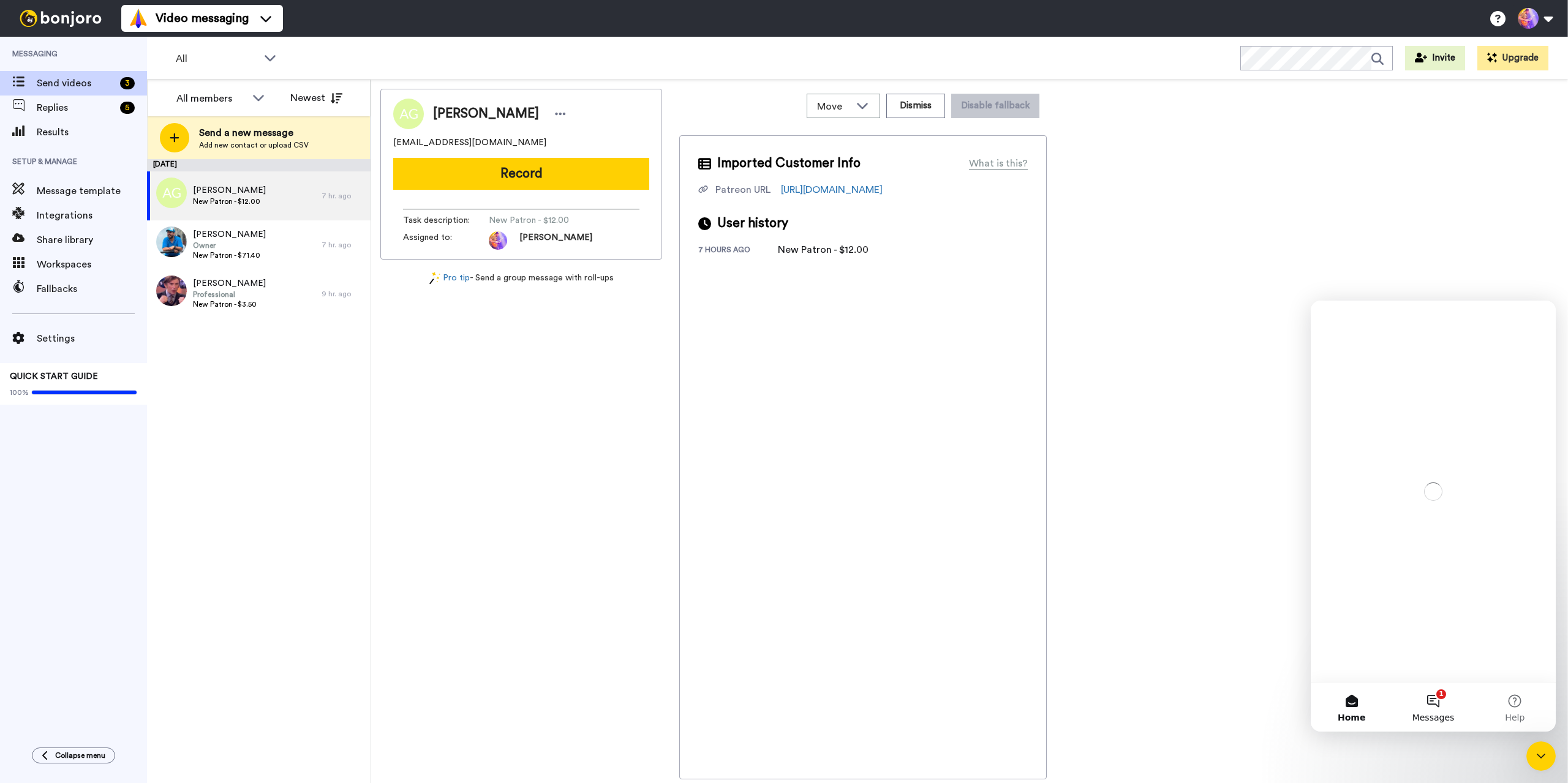
click at [1435, 703] on button "1 Messages" at bounding box center [1433, 707] width 82 height 49
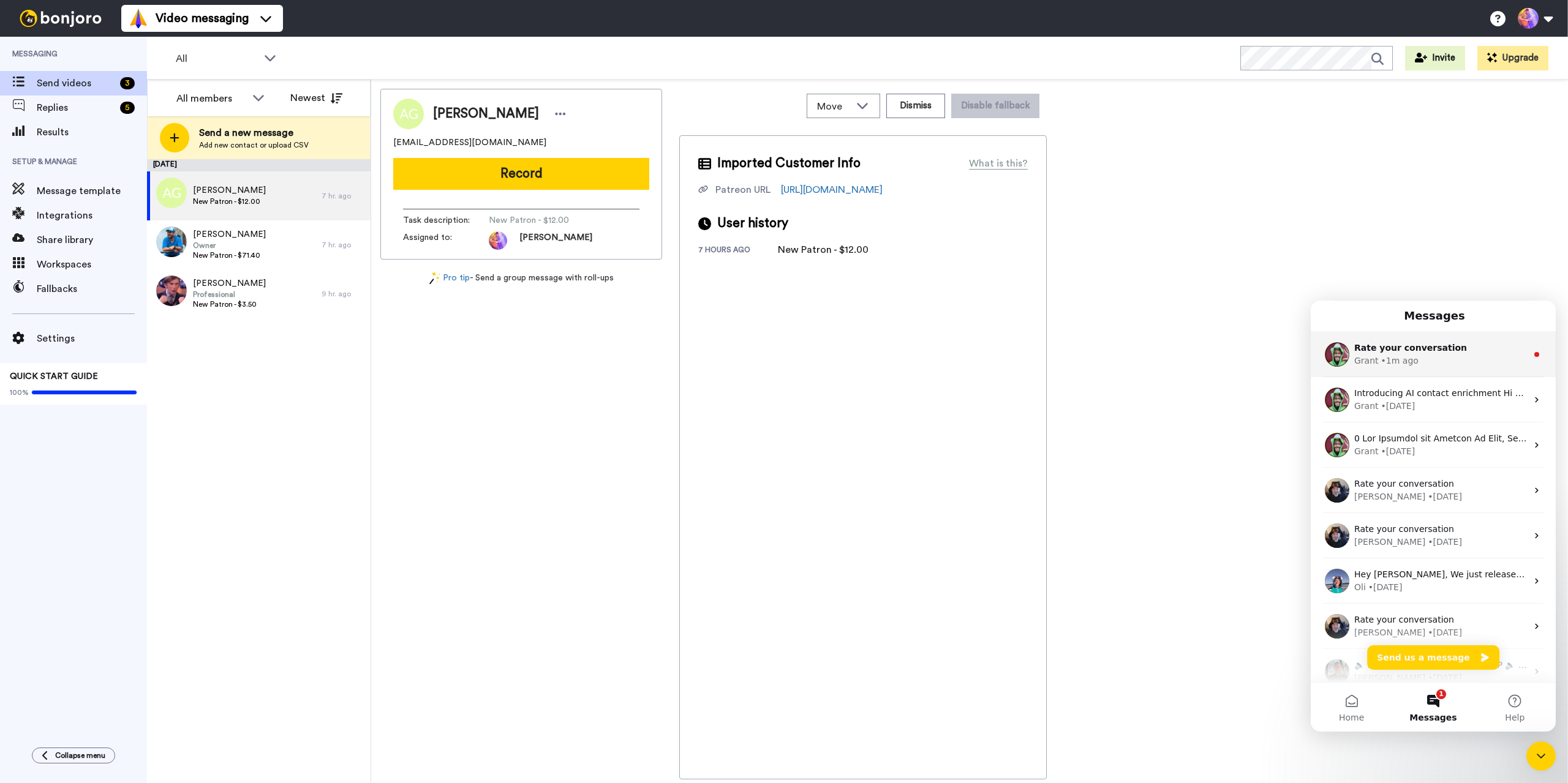
click at [1410, 366] on div "• 1m ago" at bounding box center [1400, 361] width 38 height 13
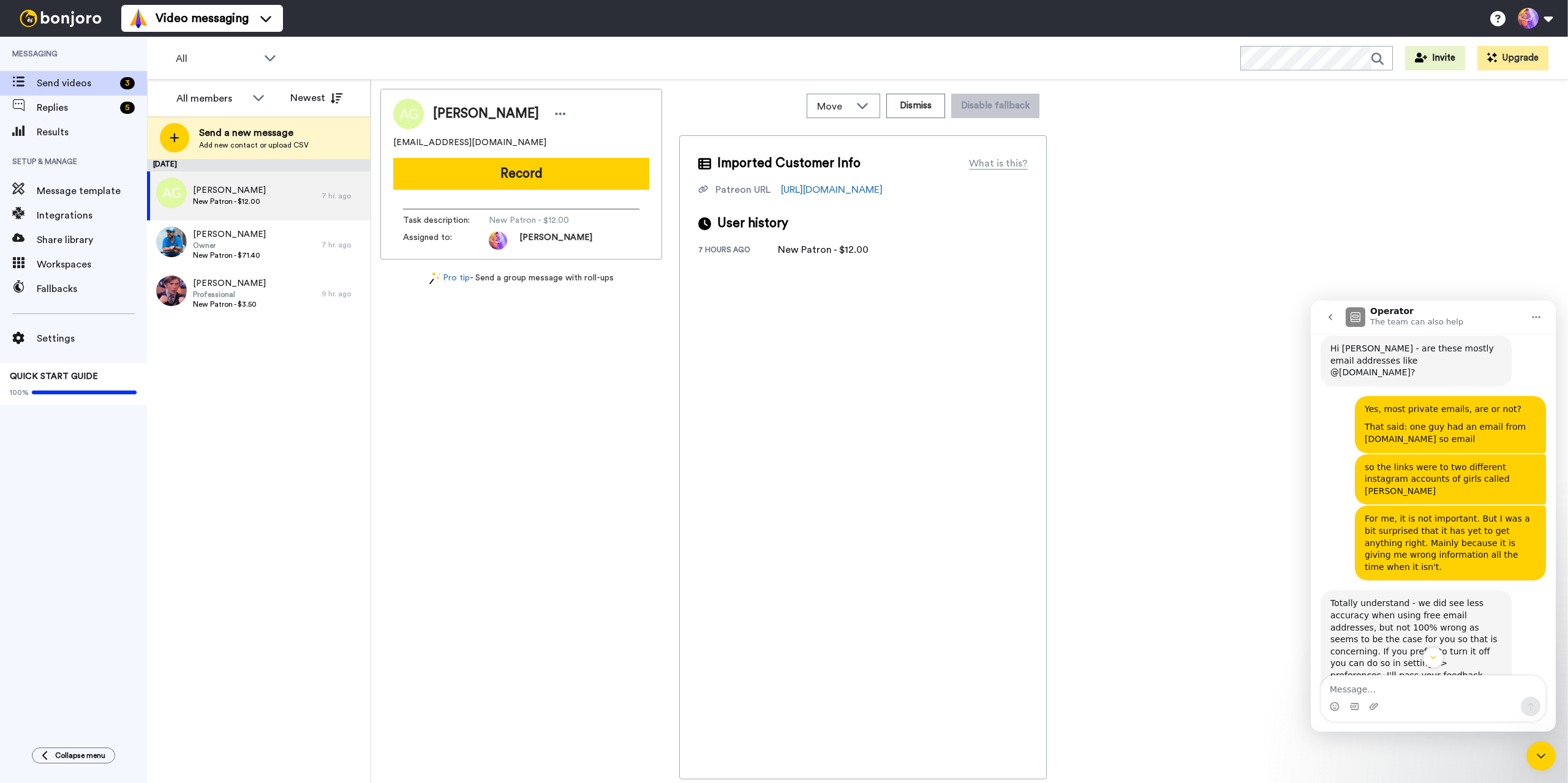
scroll to position [589, 0]
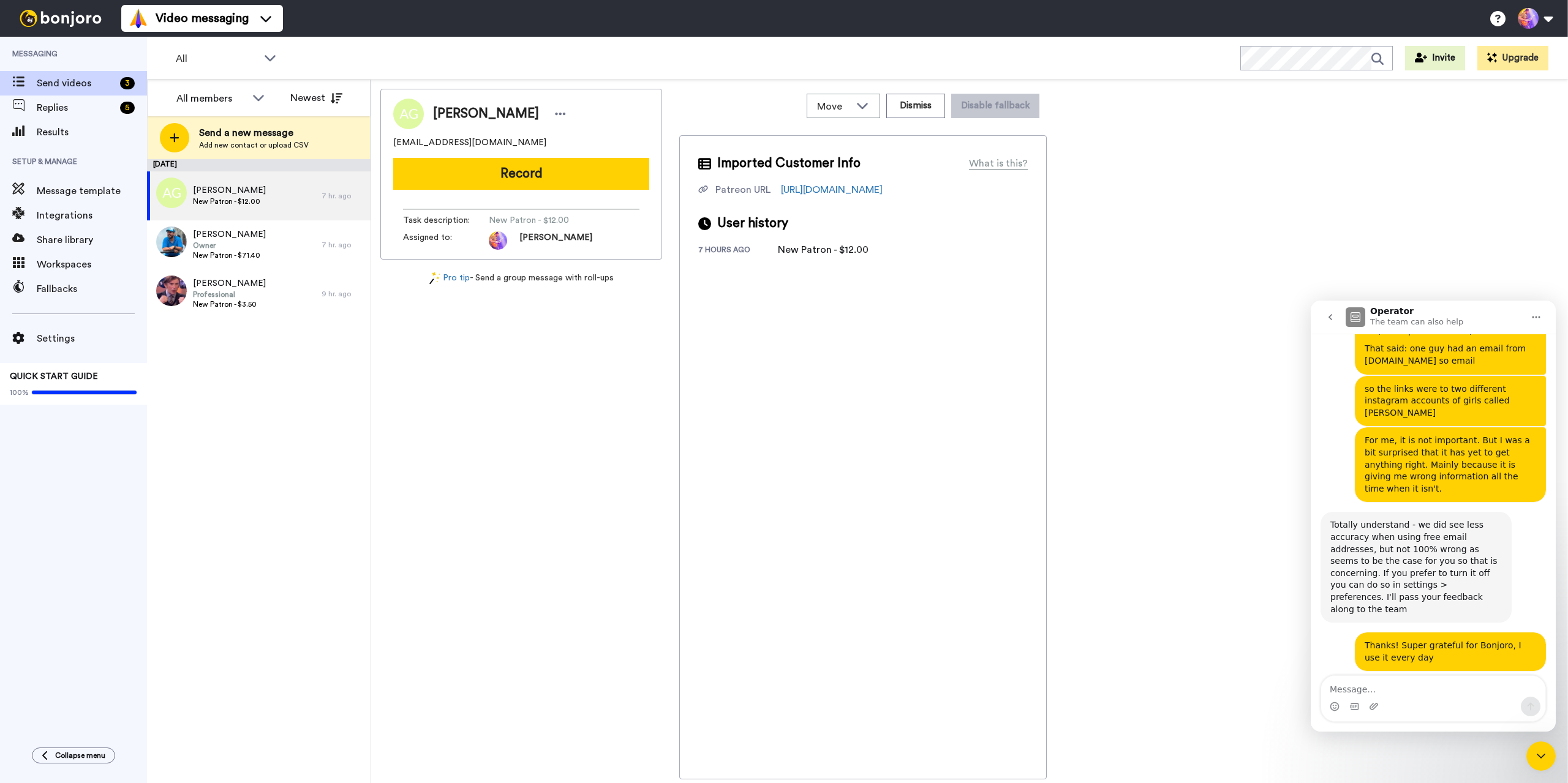
click at [1465, 755] on span "Amazing" at bounding box center [1464, 766] width 22 height 22
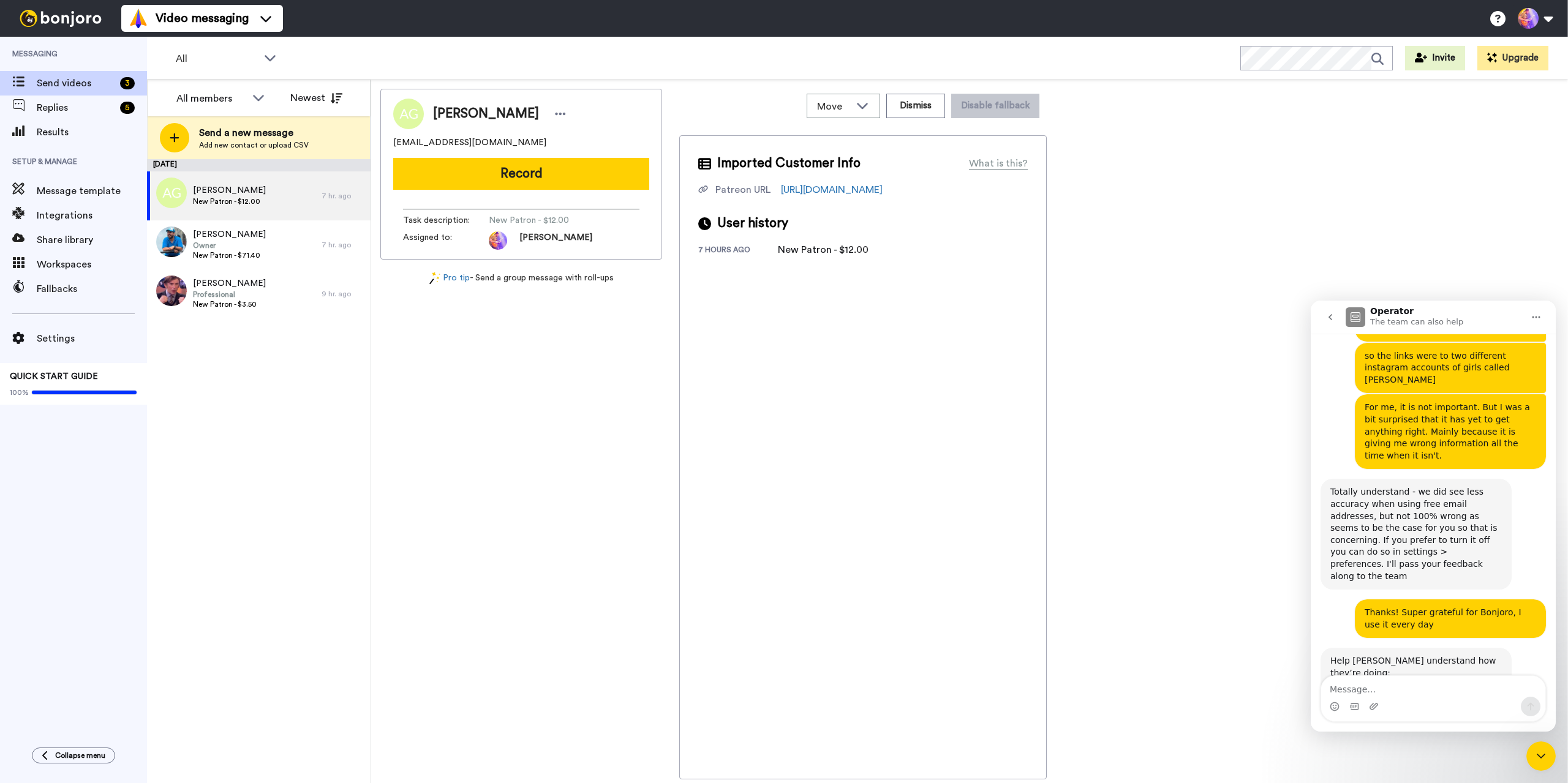
click at [512, 548] on div "[PERSON_NAME] [EMAIL_ADDRESS][DOMAIN_NAME] Record Task description : New Patron…" at bounding box center [521, 434] width 281 height 690
